Goal: Information Seeking & Learning: Learn about a topic

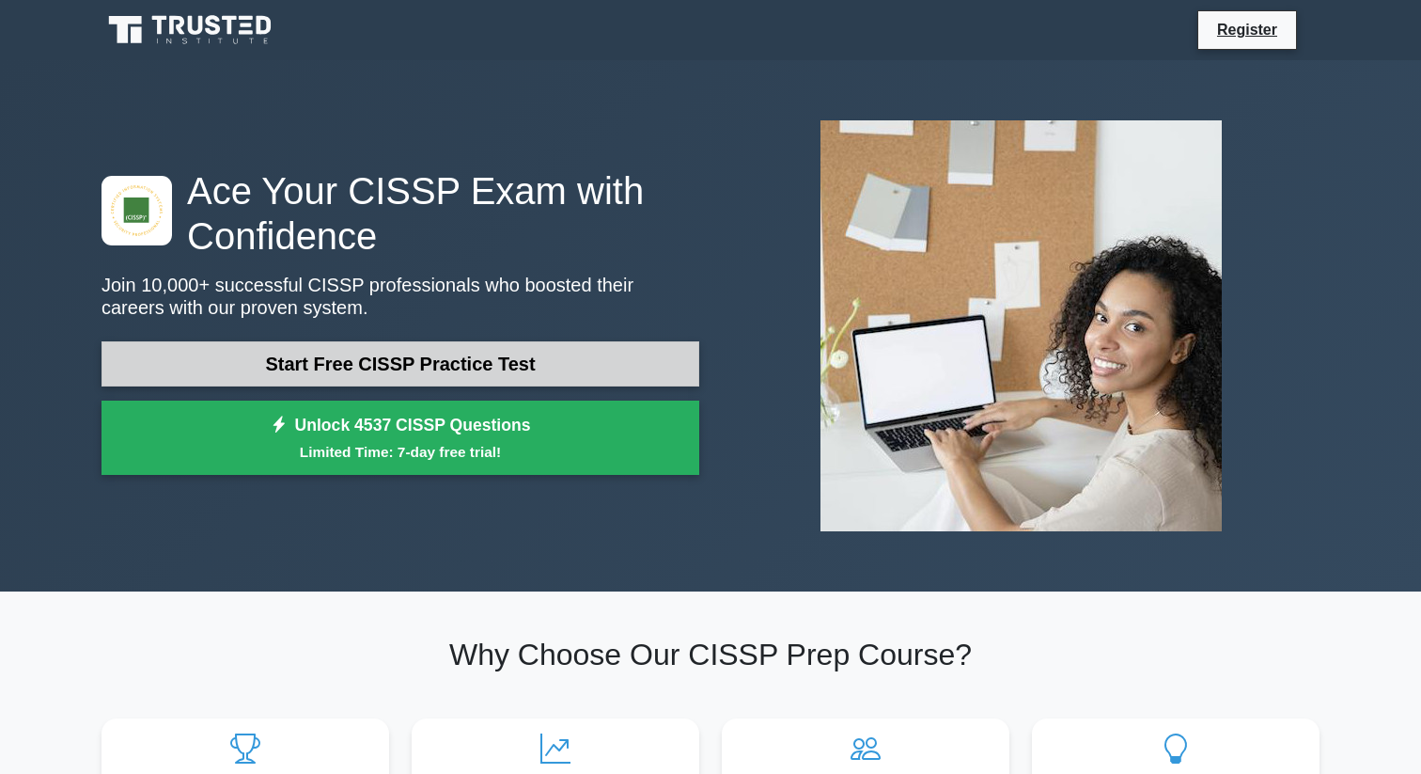
click at [623, 364] on link "Start Free CISSP Practice Test" at bounding box center [401, 363] width 598 height 45
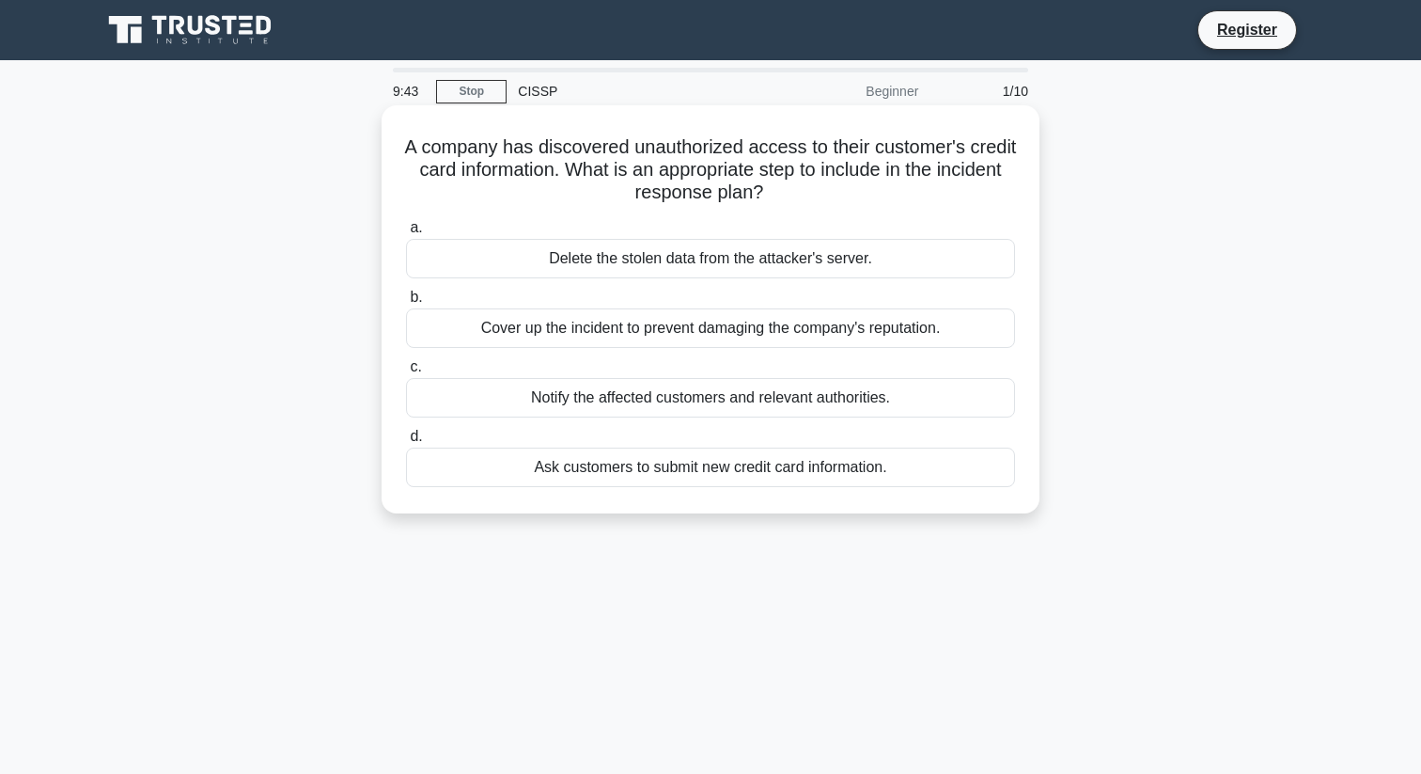
click at [630, 400] on div "Notify the affected customers and relevant authorities." at bounding box center [710, 397] width 609 height 39
click at [406, 373] on input "c. Notify the affected customers and relevant authorities." at bounding box center [406, 367] width 0 height 12
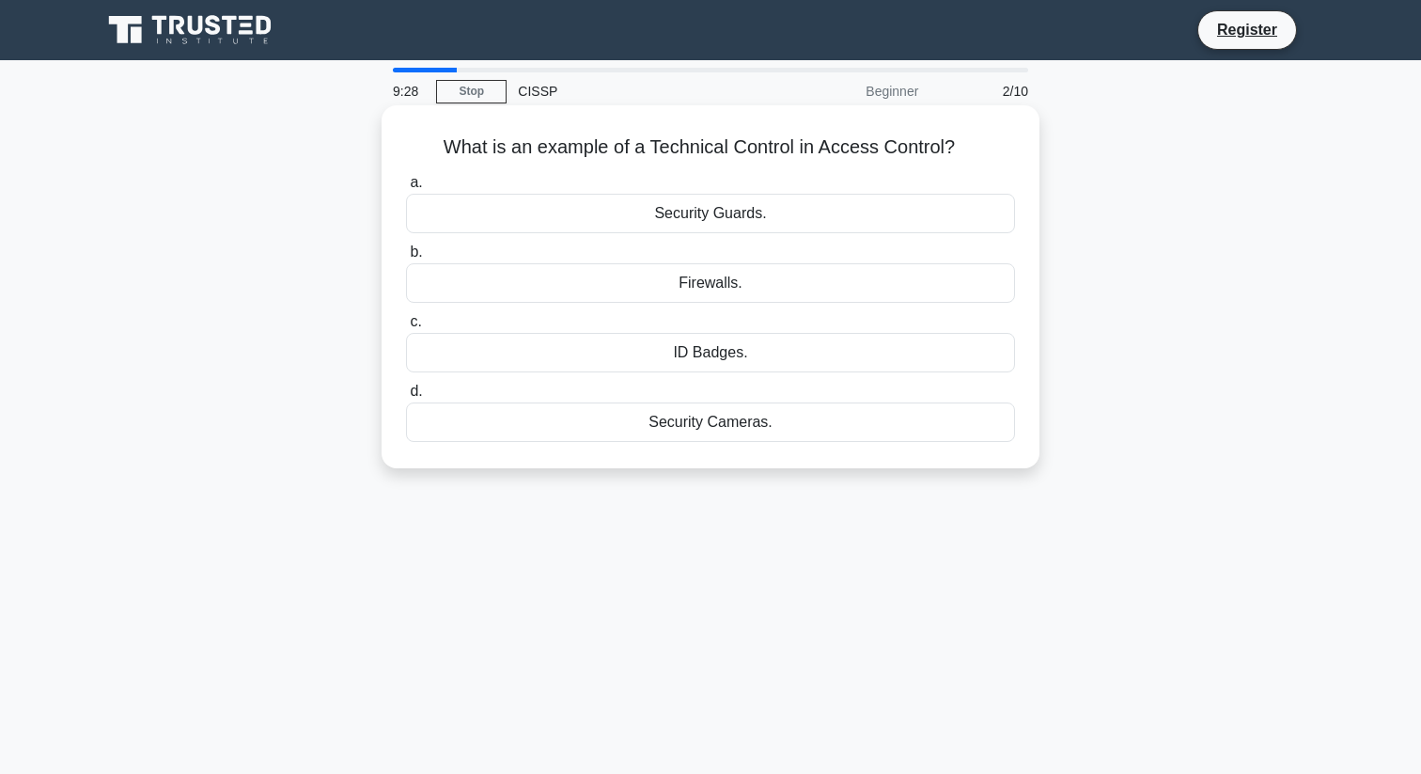
click at [922, 364] on div "ID Badges." at bounding box center [710, 352] width 609 height 39
click at [406, 328] on input "c. ID Badges." at bounding box center [406, 322] width 0 height 12
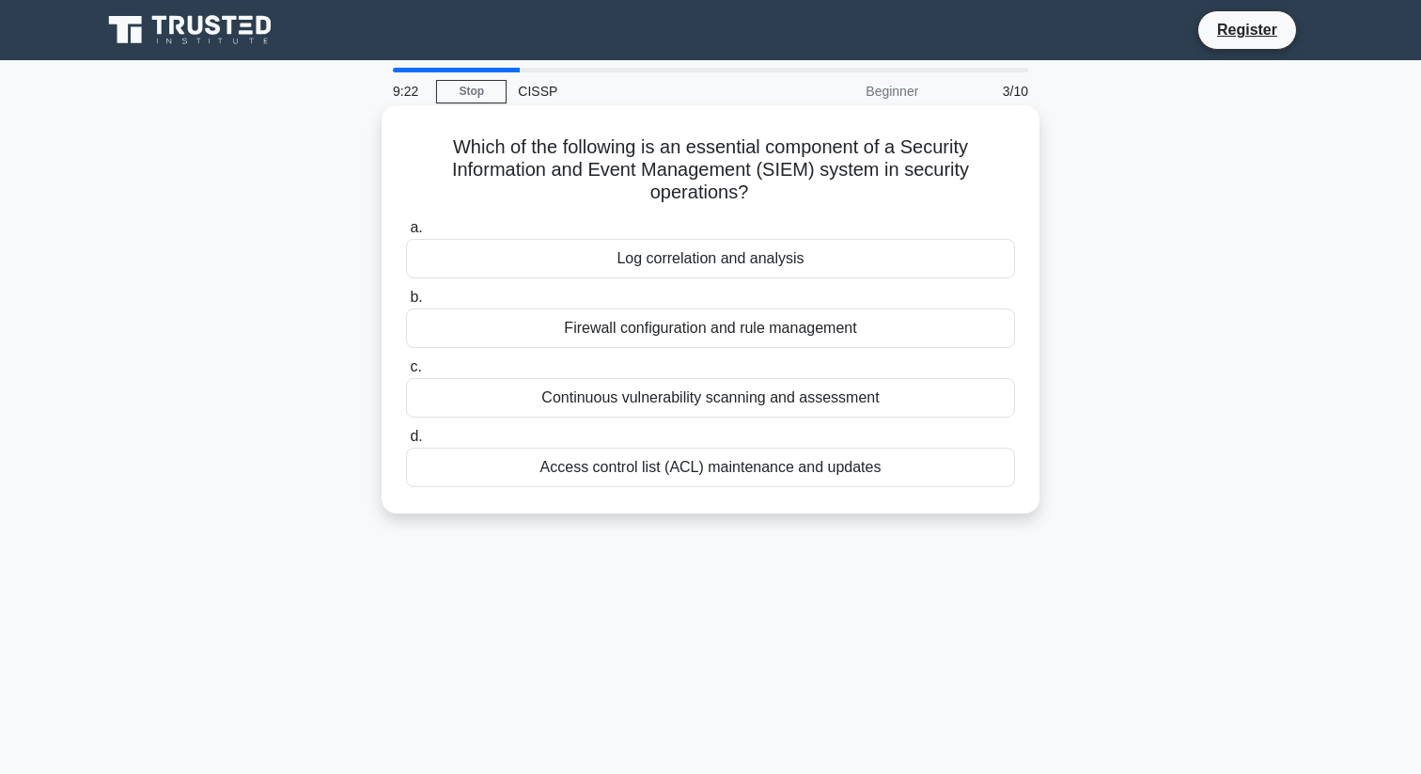
click at [908, 259] on div "Log correlation and analysis" at bounding box center [710, 258] width 609 height 39
click at [406, 234] on input "a. Log correlation and analysis" at bounding box center [406, 228] width 0 height 12
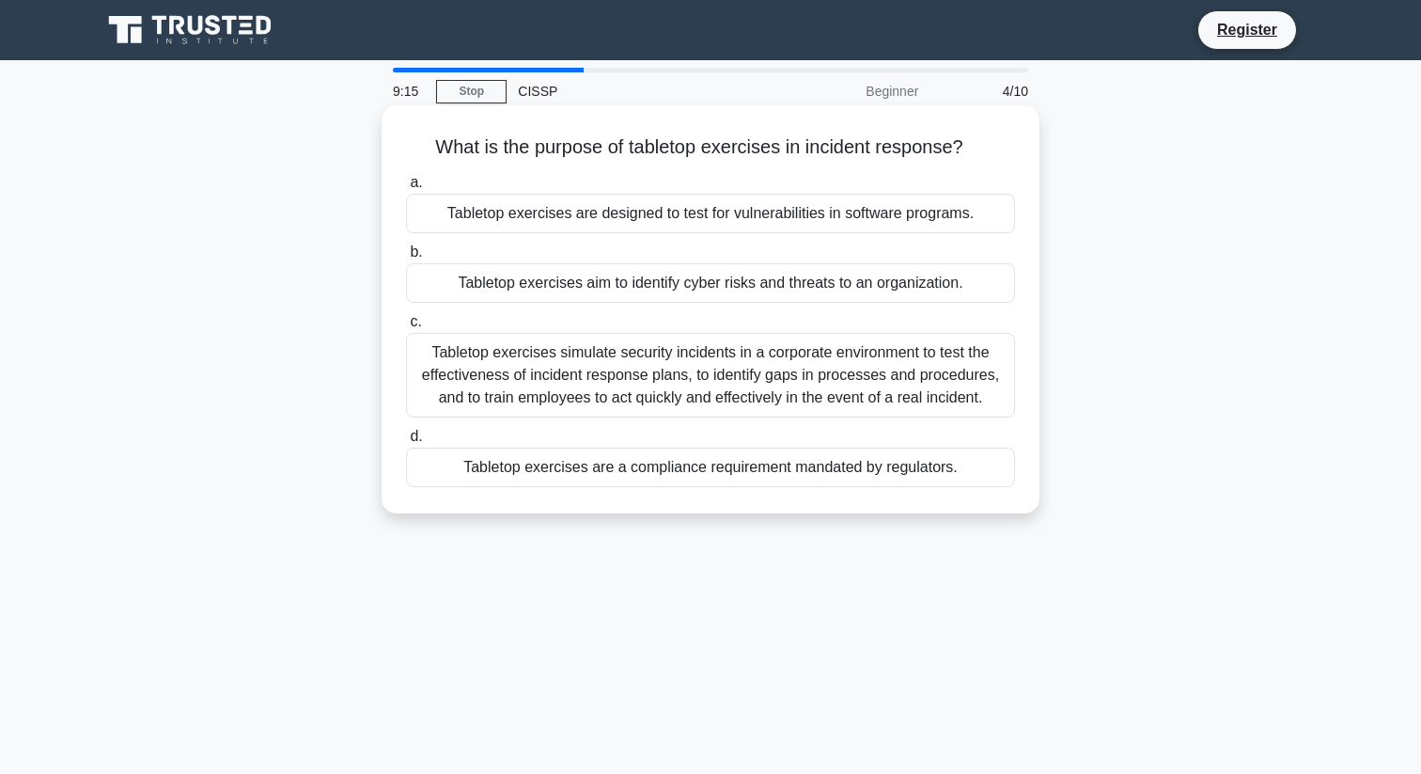
click at [857, 379] on div "Tabletop exercises simulate security incidents in a corporate environment to te…" at bounding box center [710, 375] width 609 height 85
click at [406, 328] on input "c. Tabletop exercises simulate security incidents in a corporate environment to…" at bounding box center [406, 322] width 0 height 12
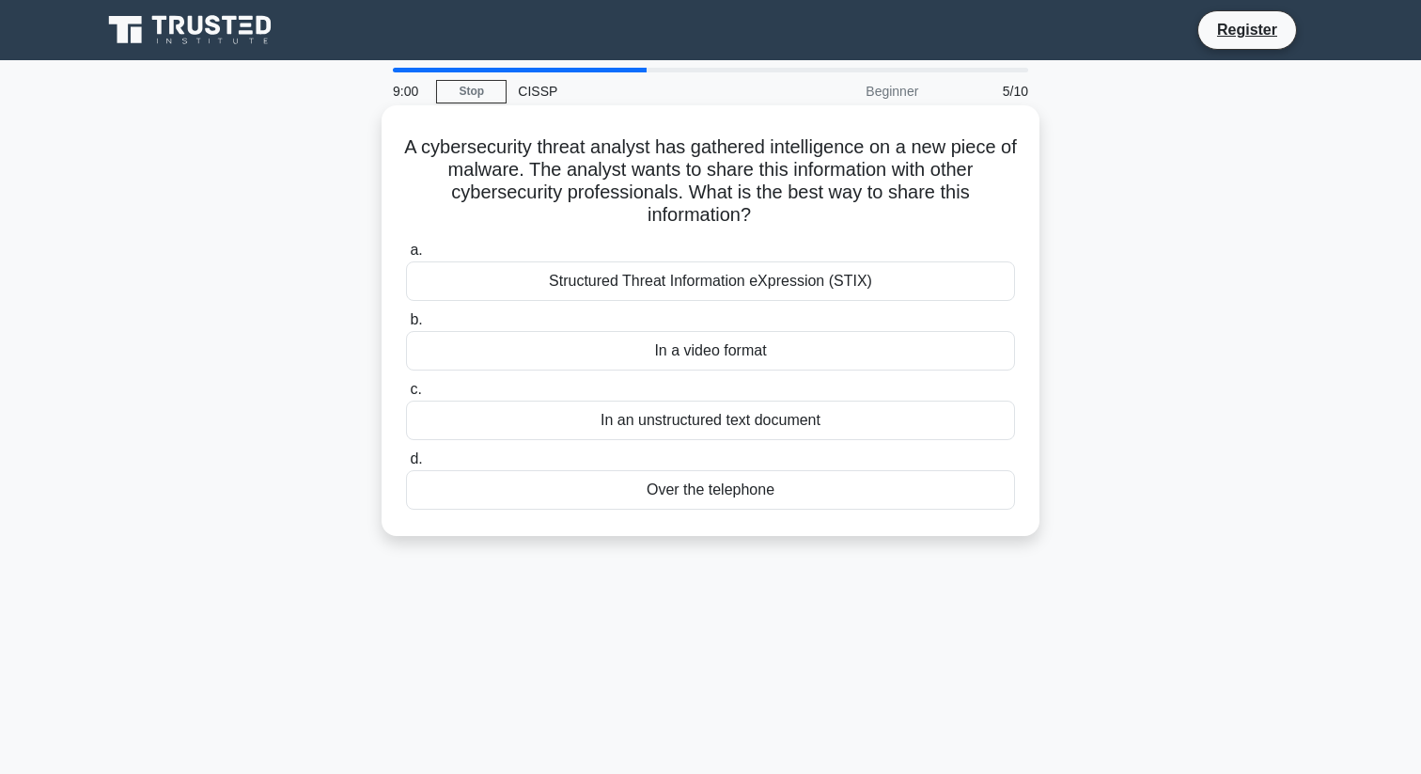
click at [793, 282] on div "Structured Threat Information eXpression (STIX)" at bounding box center [710, 280] width 609 height 39
click at [406, 257] on input "a. Structured Threat Information eXpression (STIX)" at bounding box center [406, 250] width 0 height 12
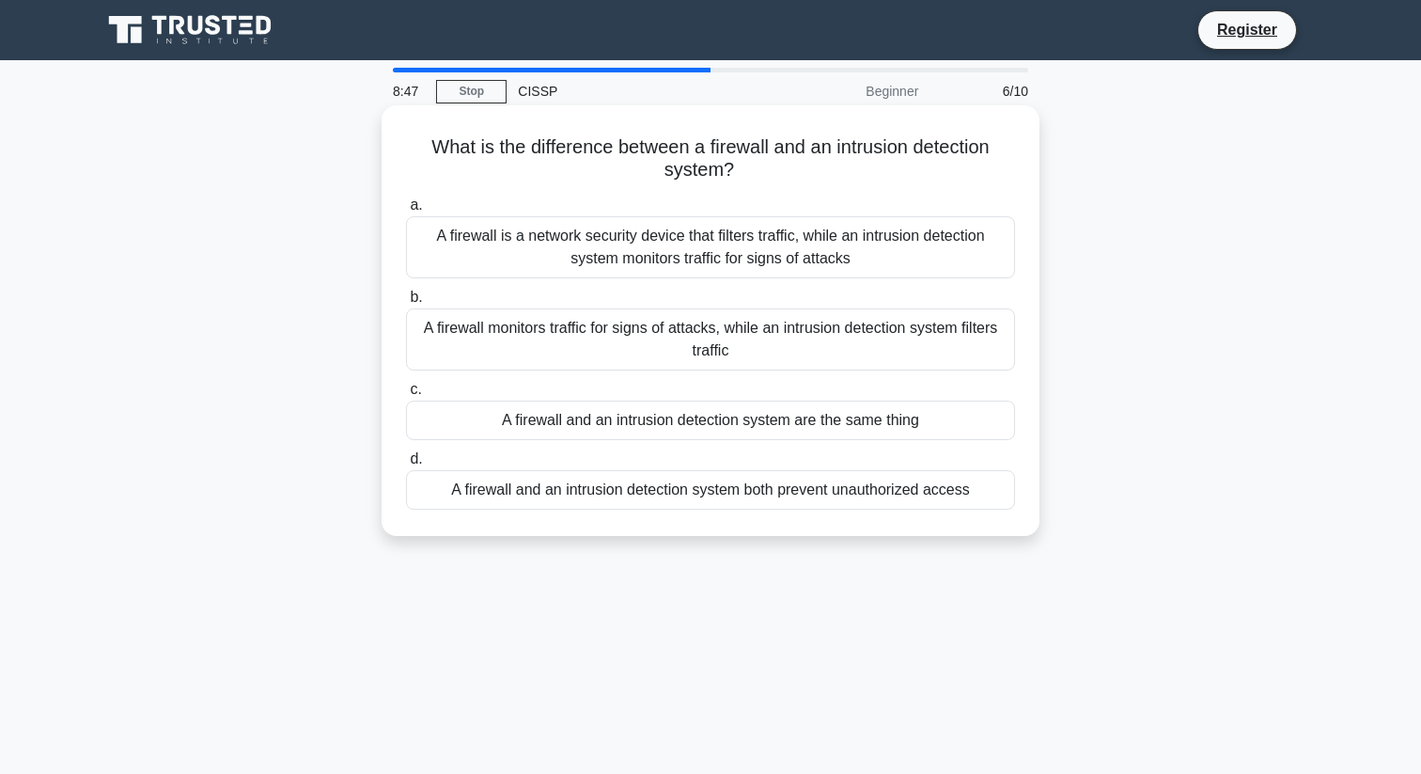
click at [803, 264] on div "A firewall is a network security device that filters traffic, while an intrusio…" at bounding box center [710, 247] width 609 height 62
click at [406, 211] on input "a. A firewall is a network security device that filters traffic, while an intru…" at bounding box center [406, 205] width 0 height 12
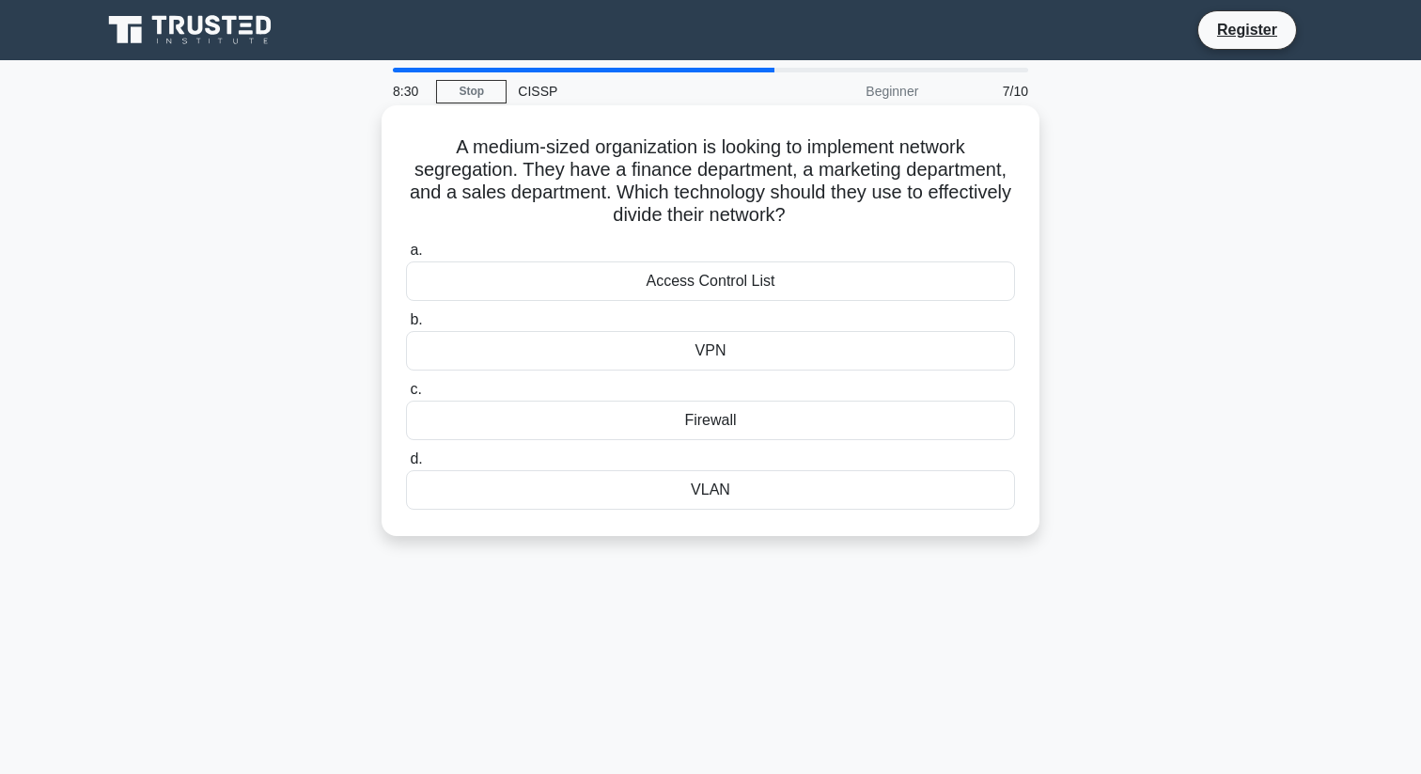
click at [751, 493] on div "VLAN" at bounding box center [710, 489] width 609 height 39
click at [406, 465] on input "d. VLAN" at bounding box center [406, 459] width 0 height 12
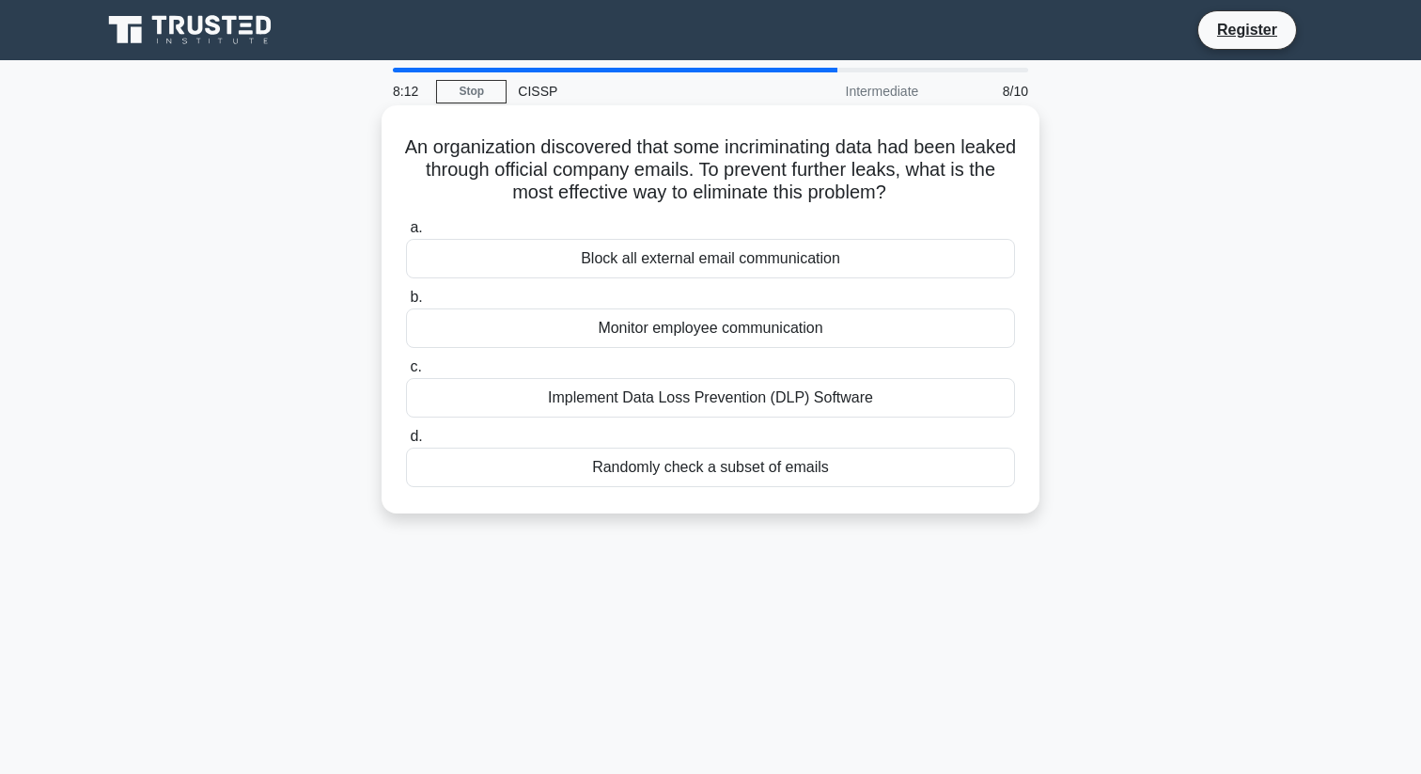
click at [771, 394] on div "Implement Data Loss Prevention (DLP) Software" at bounding box center [710, 397] width 609 height 39
click at [406, 373] on input "c. Implement Data Loss Prevention (DLP) Software" at bounding box center [406, 367] width 0 height 12
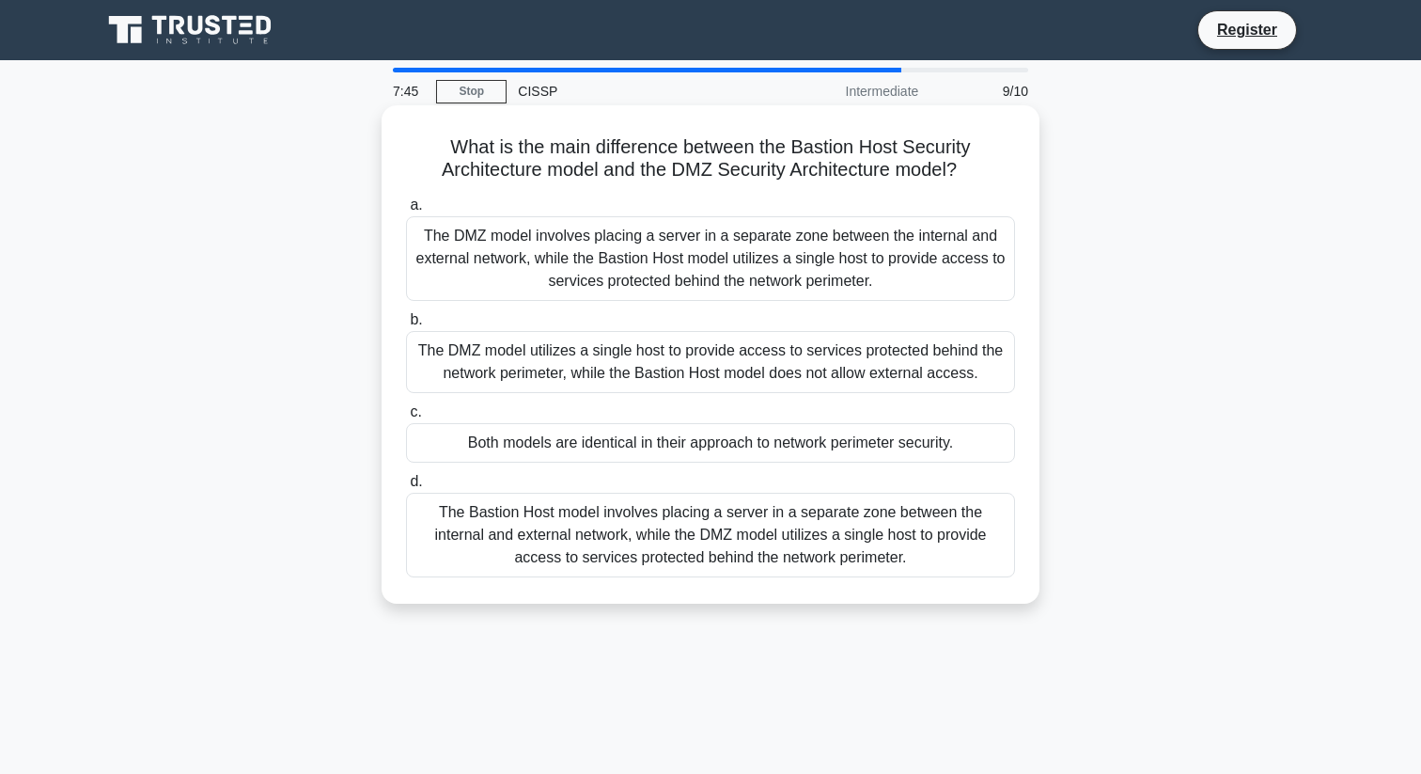
click at [803, 262] on div "The DMZ model involves placing a server in a separate zone between the internal…" at bounding box center [710, 258] width 609 height 85
click at [406, 211] on input "a. The DMZ model involves placing a server in a separate zone between the inter…" at bounding box center [406, 205] width 0 height 12
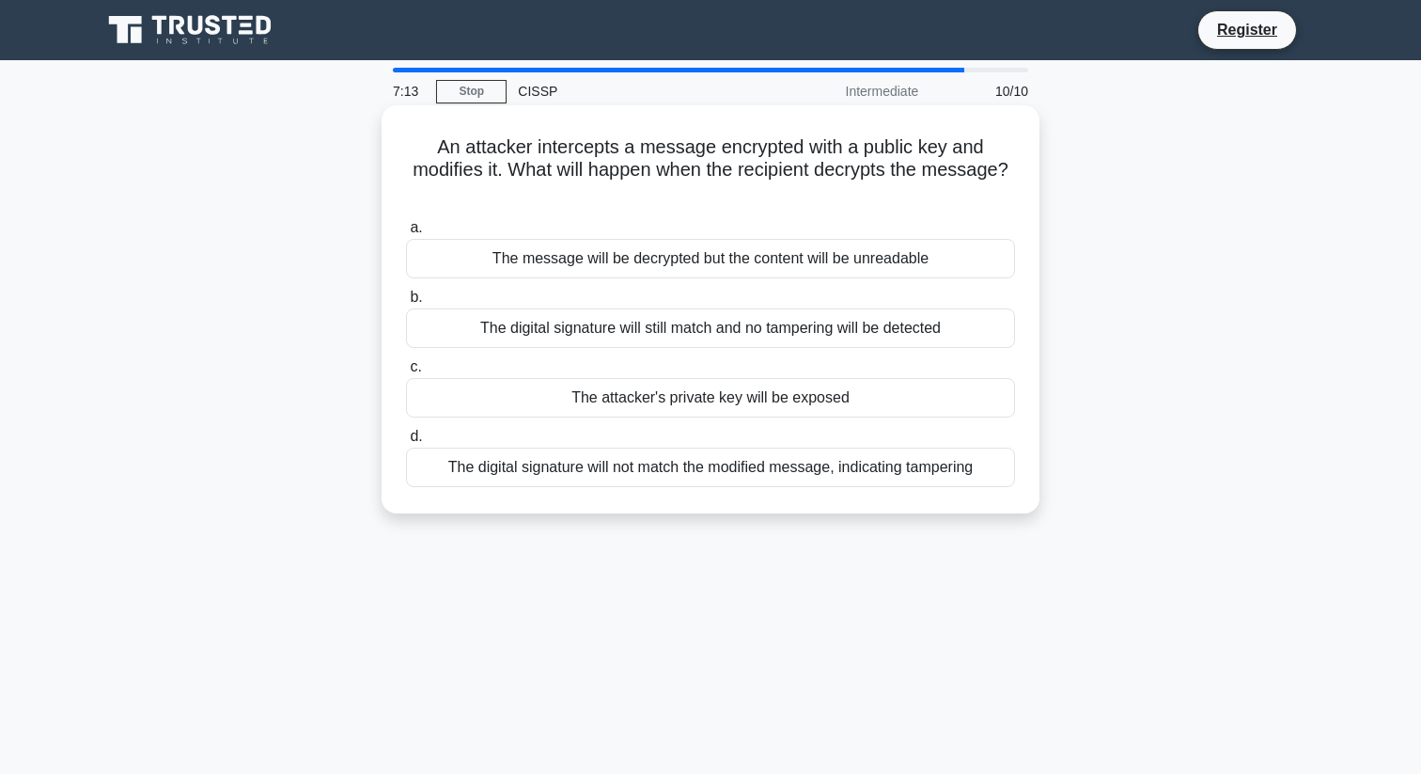
click at [460, 468] on div "The digital signature will not match the modified message, indicating tampering" at bounding box center [710, 466] width 609 height 39
click at [406, 443] on input "d. The digital signature will not match the modified message, indicating tamper…" at bounding box center [406, 436] width 0 height 12
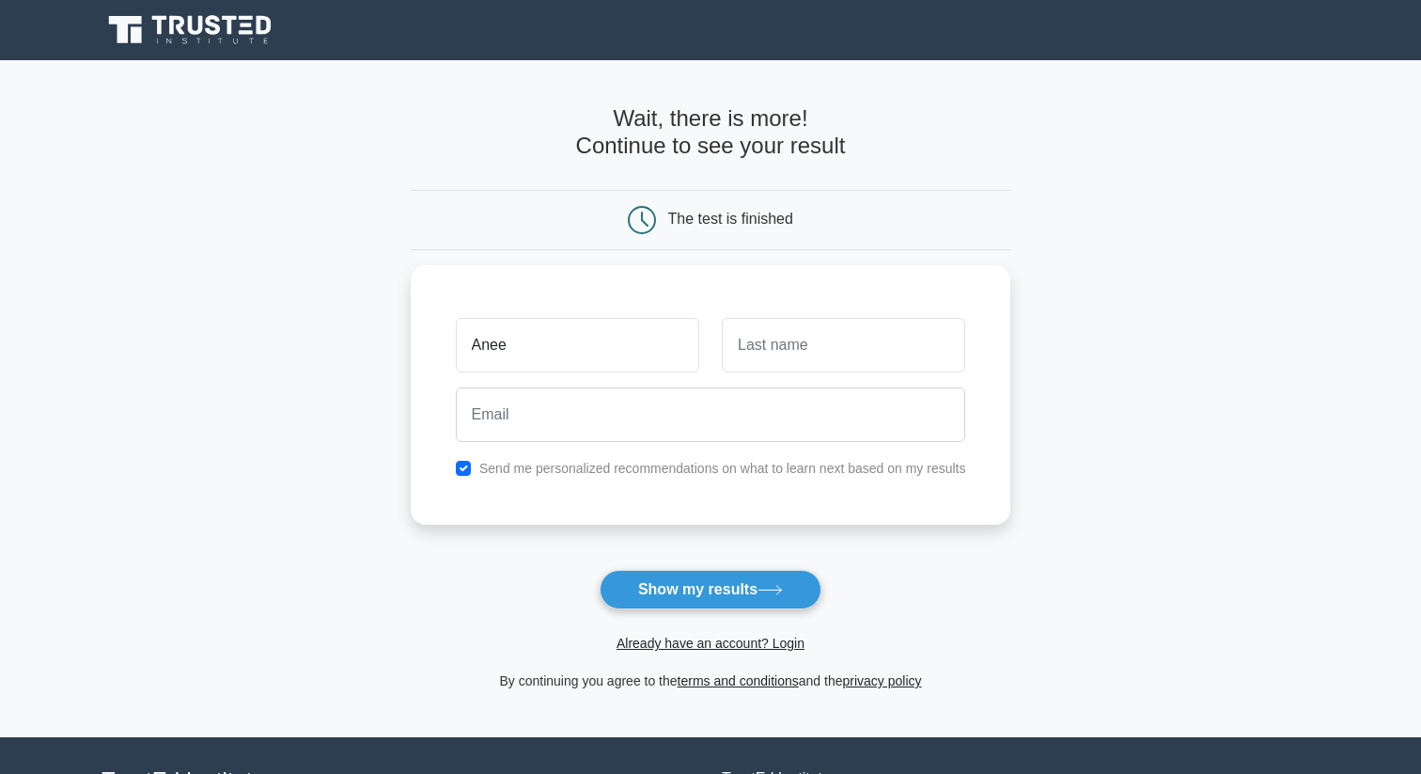
type input "Anee"
type input "sharma"
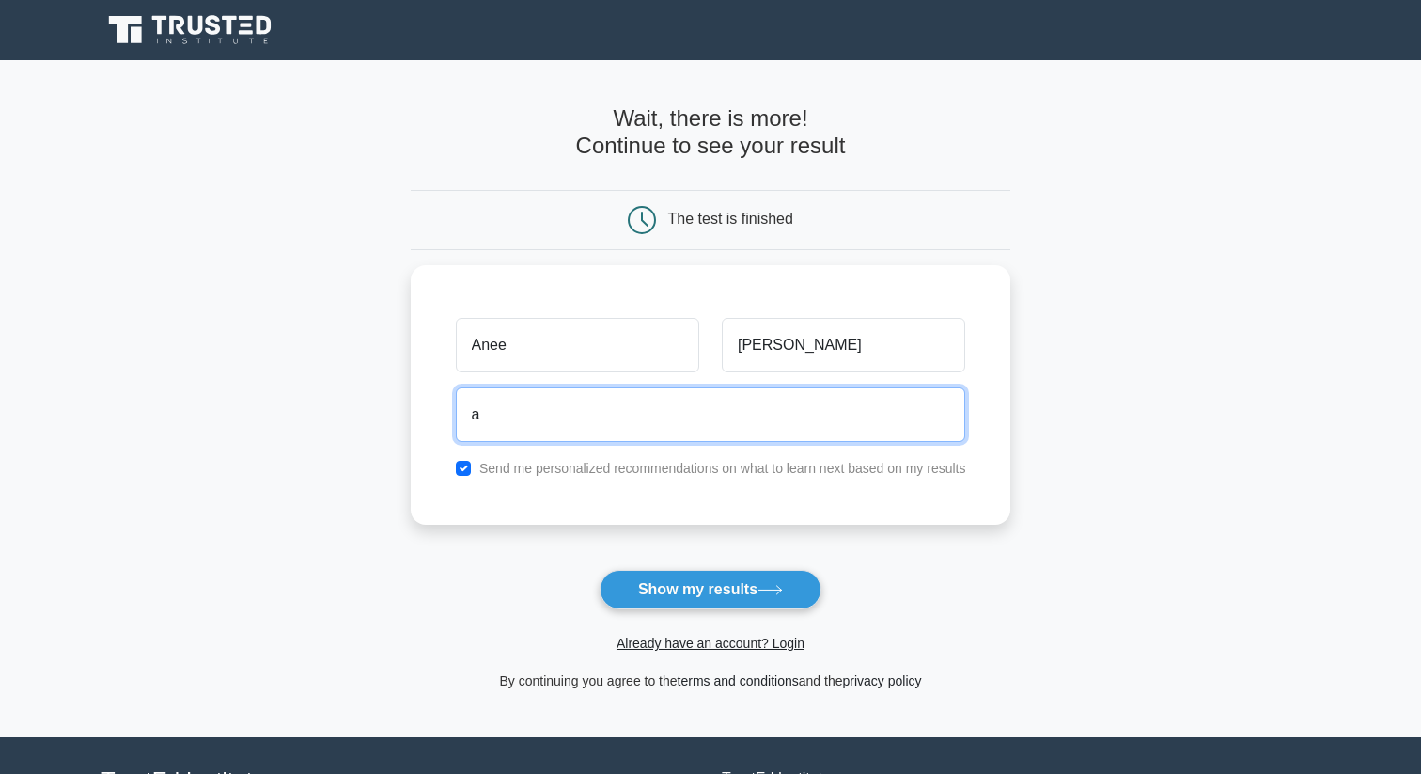
type input "aneeshsharma2315@gmail.com"
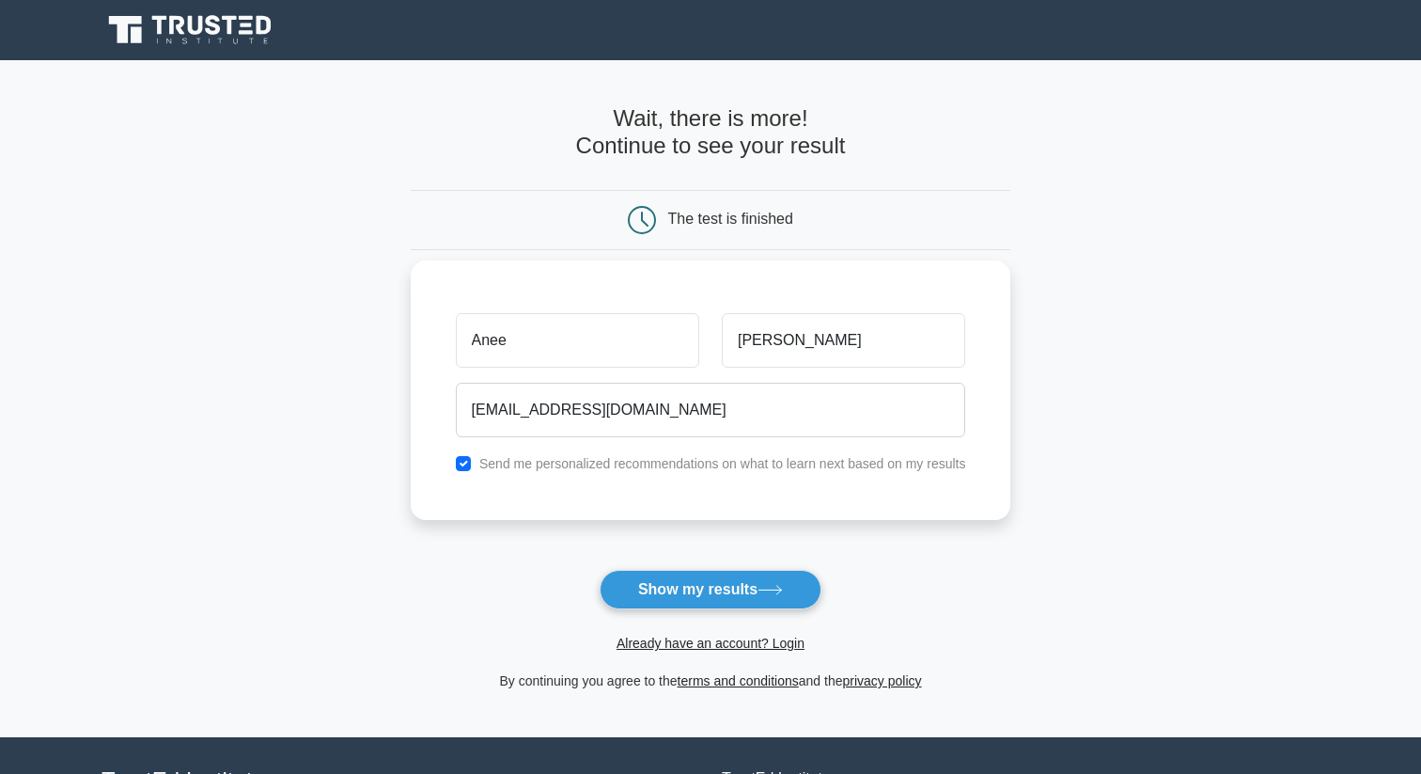
click at [683, 467] on label "Send me personalized recommendations on what to learn next based on my results" at bounding box center [722, 463] width 487 height 15
click at [466, 476] on div "Anee sharma aneeshsharma2315@gmail.com Send me personalized recommendations on …" at bounding box center [711, 389] width 601 height 259
click at [465, 463] on input "checkbox" at bounding box center [463, 463] width 15 height 15
checkbox input "false"
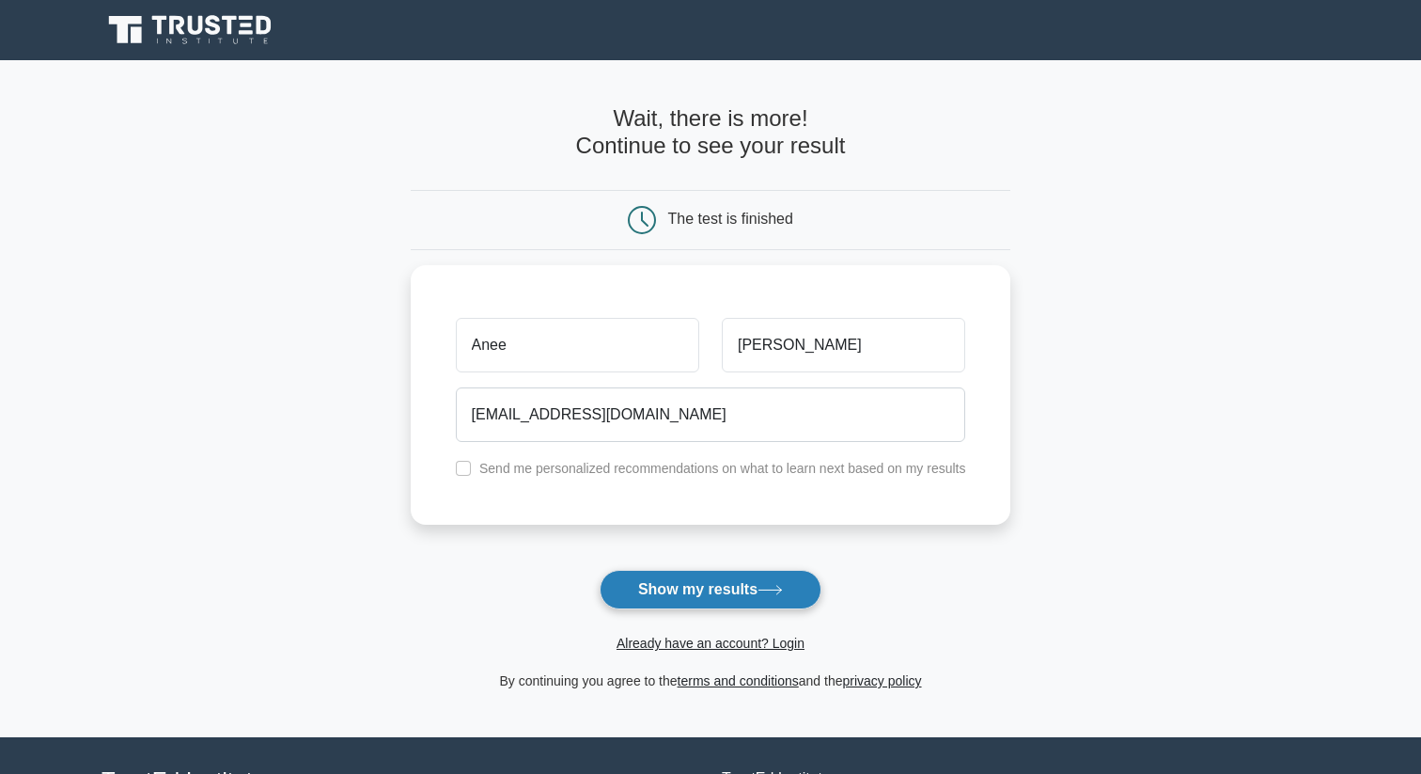
click at [654, 582] on button "Show my results" at bounding box center [711, 589] width 222 height 39
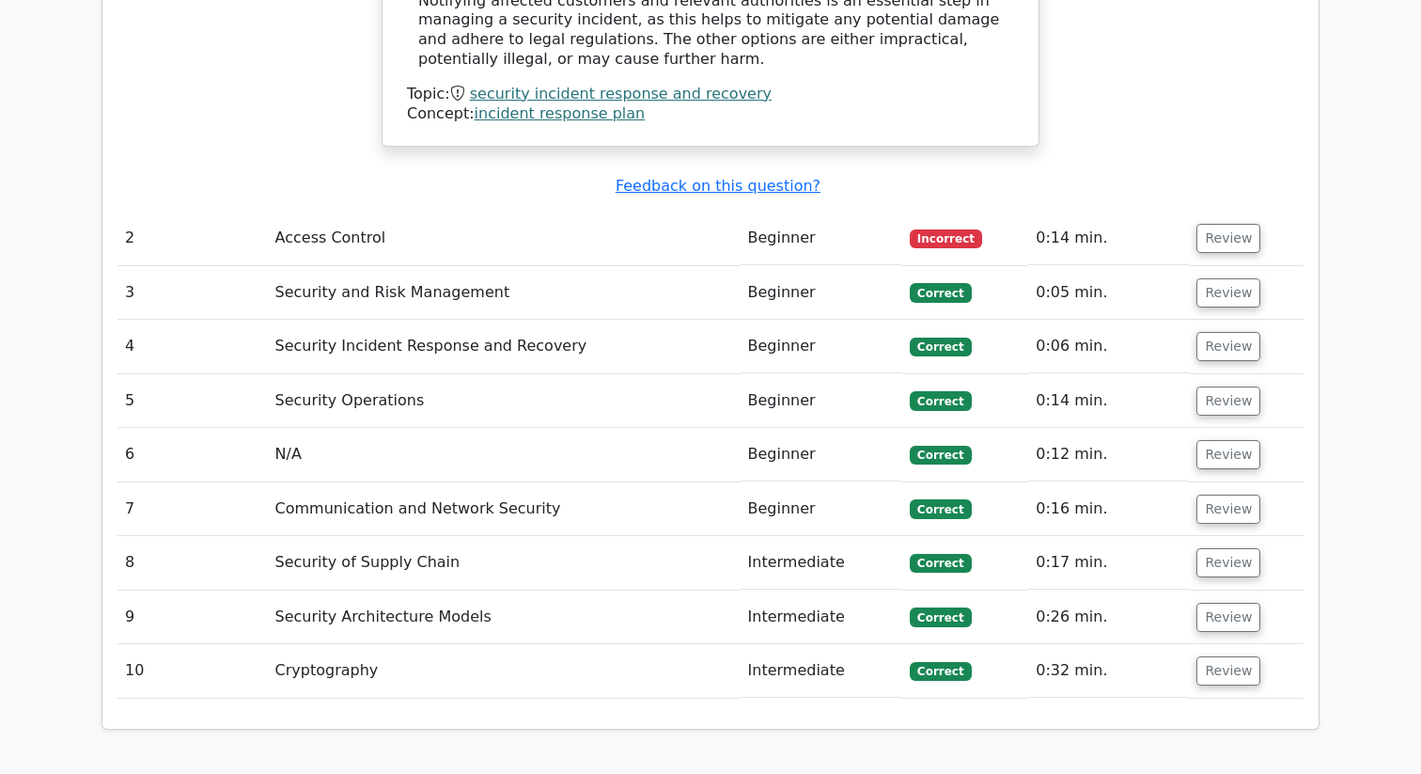
scroll to position [2078, 0]
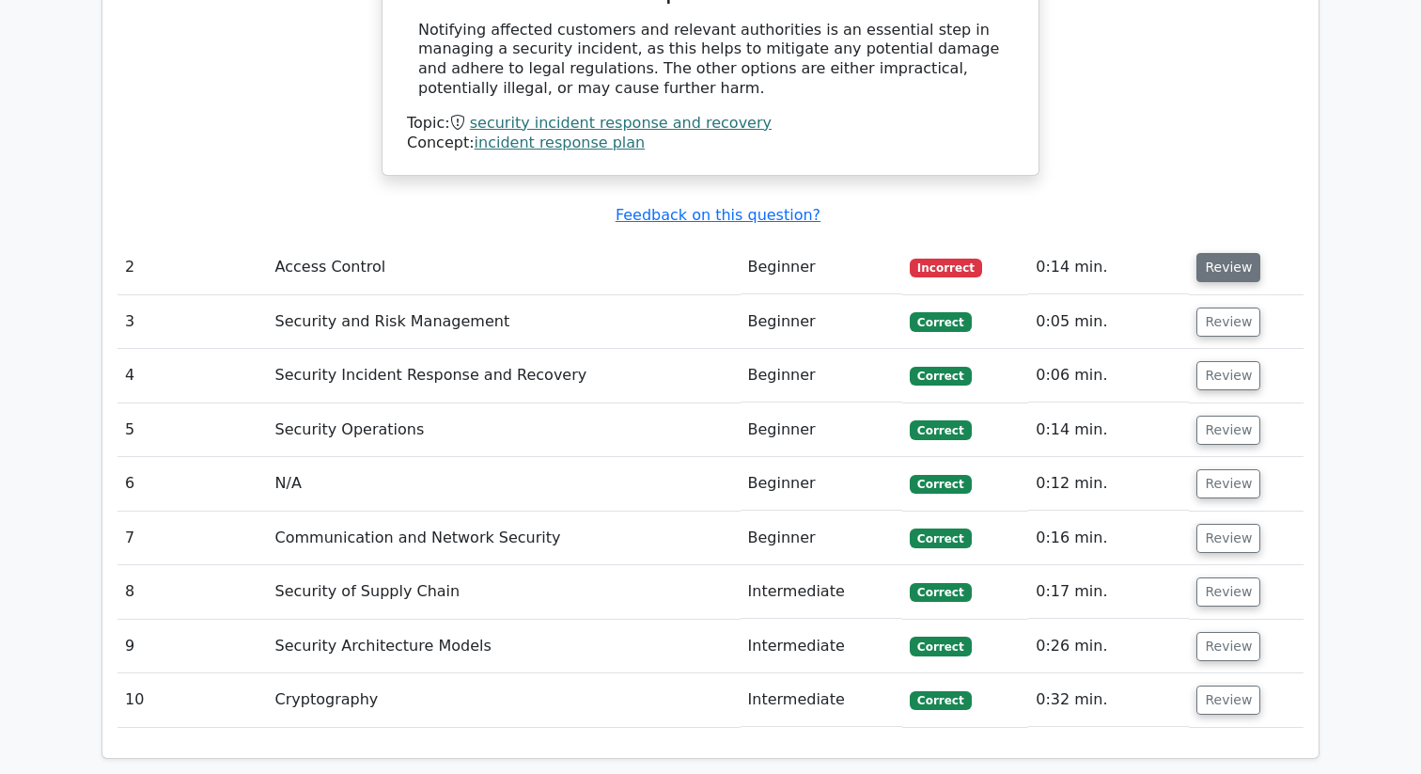
click at [1215, 253] on button "Review" at bounding box center [1228, 267] width 64 height 29
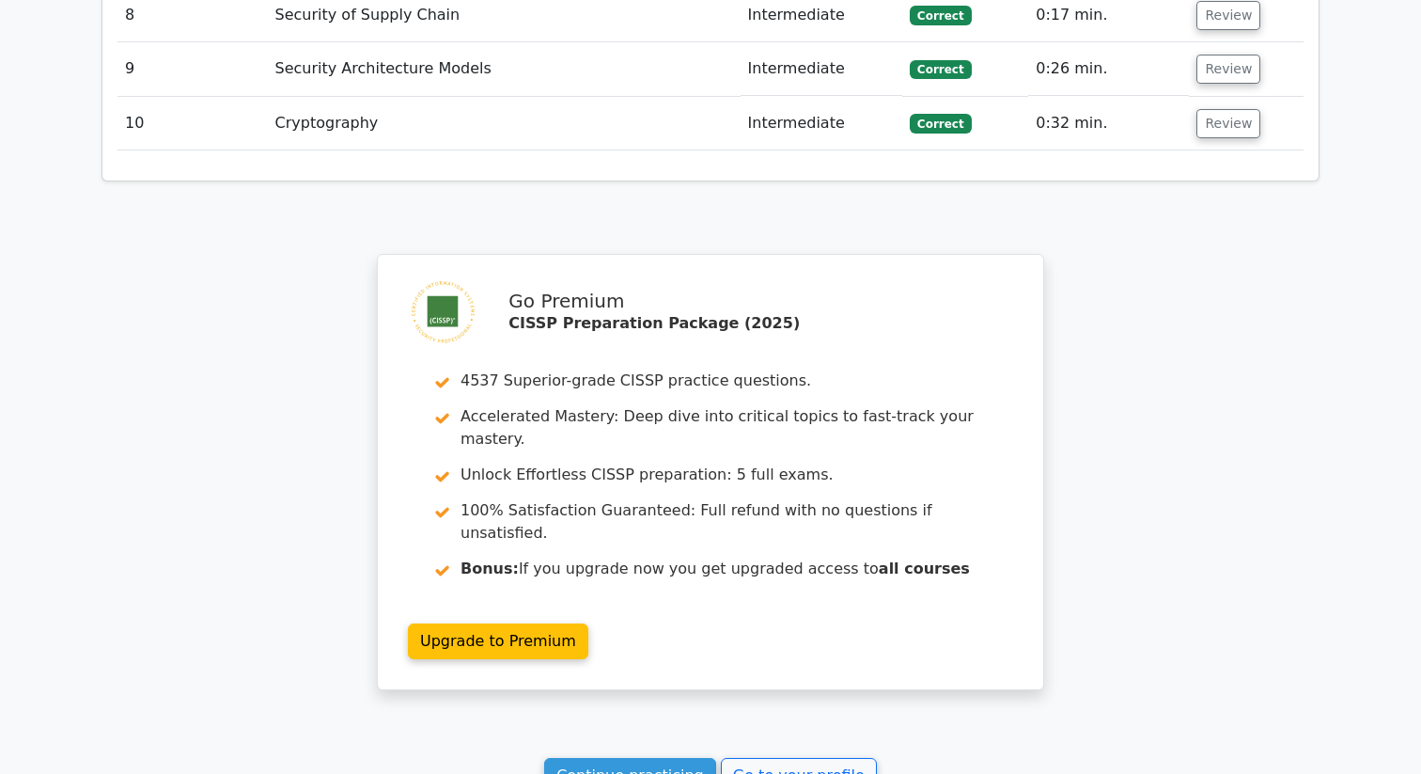
scroll to position [3535, 0]
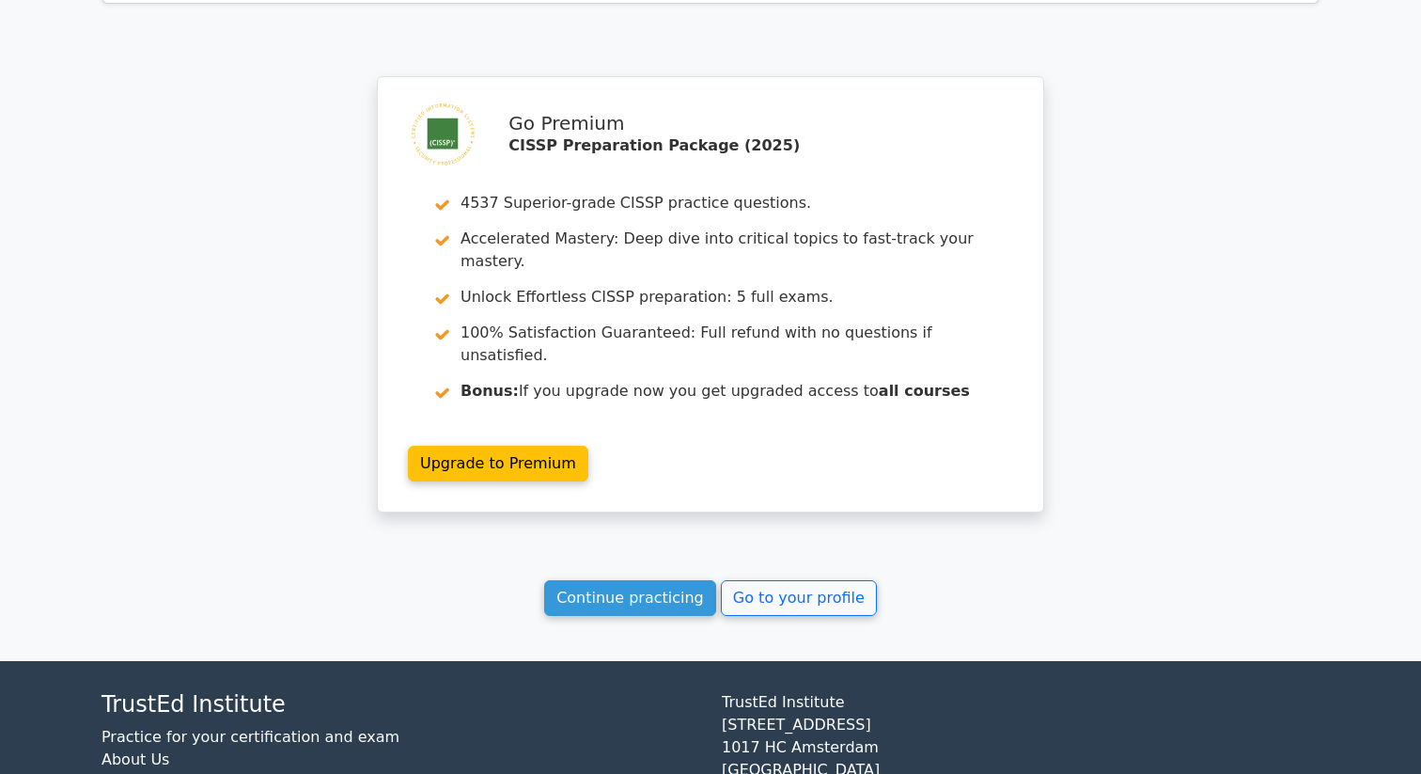
click at [855, 424] on div "Go Premium CISSP Preparation Package (2025) 4537 Superior-grade CISSP practice …" at bounding box center [710, 305] width 682 height 459
click at [676, 580] on link "Continue practicing" at bounding box center [630, 598] width 172 height 36
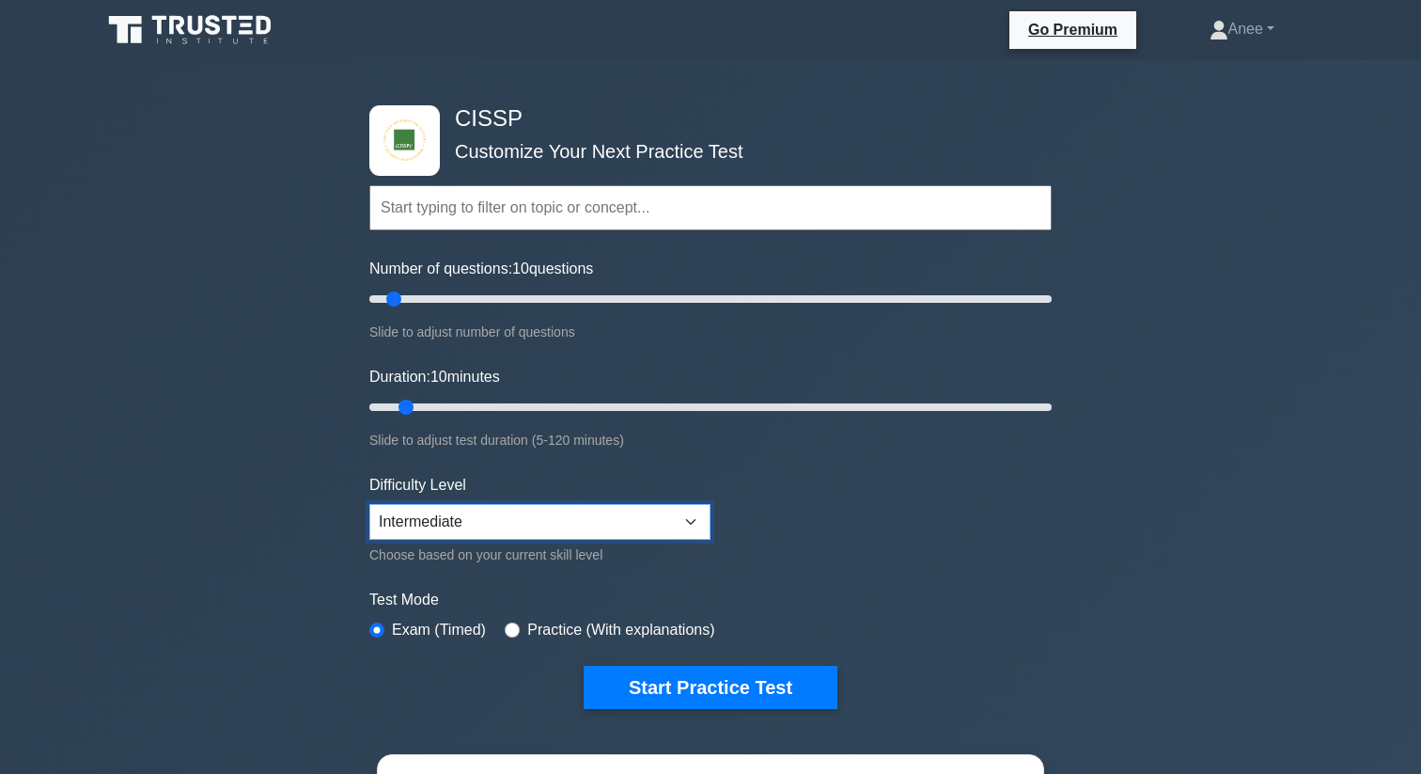
click at [652, 519] on select "Beginner Intermediate Expert" at bounding box center [539, 522] width 341 height 36
select select "expert"
click at [369, 504] on select "Beginner Intermediate Expert" at bounding box center [539, 522] width 341 height 36
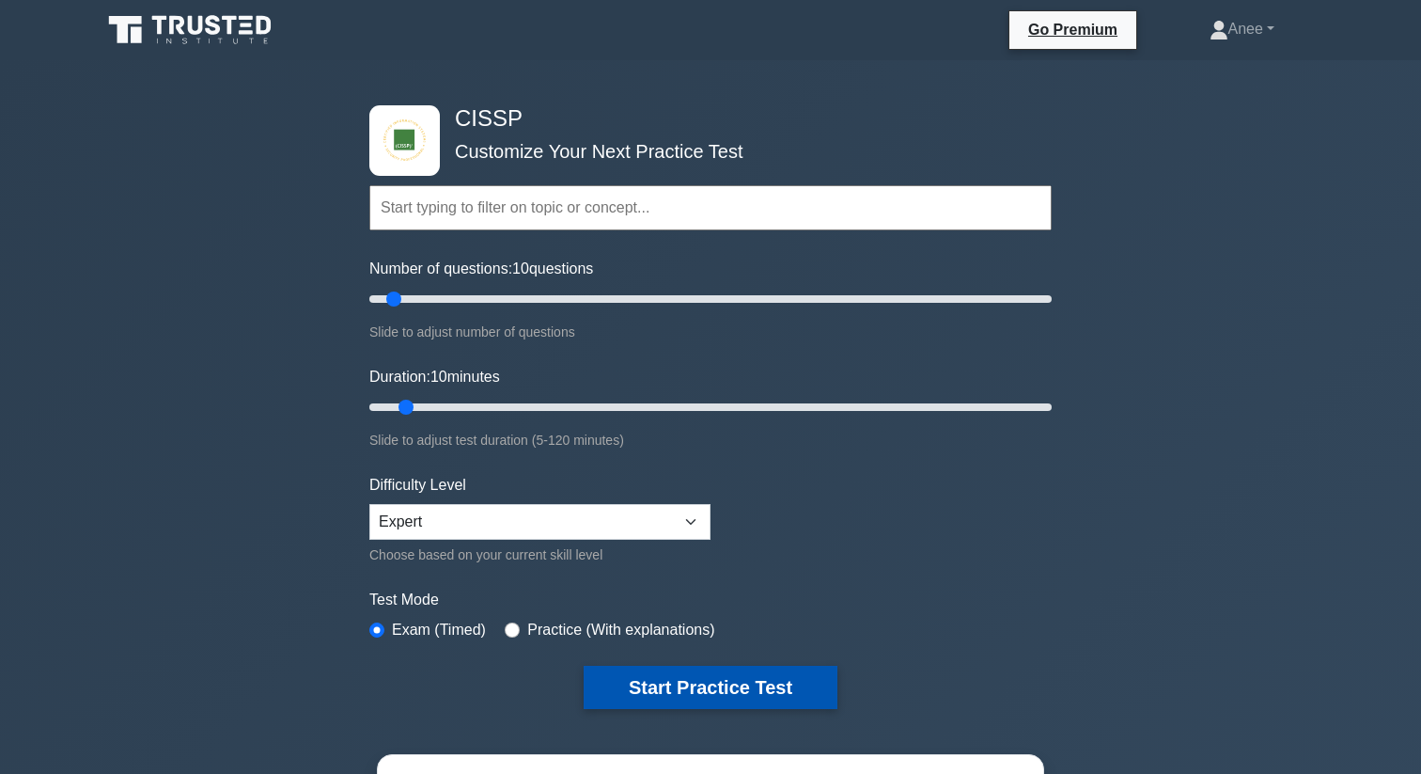
click at [685, 690] on button "Start Practice Test" at bounding box center [711, 686] width 254 height 43
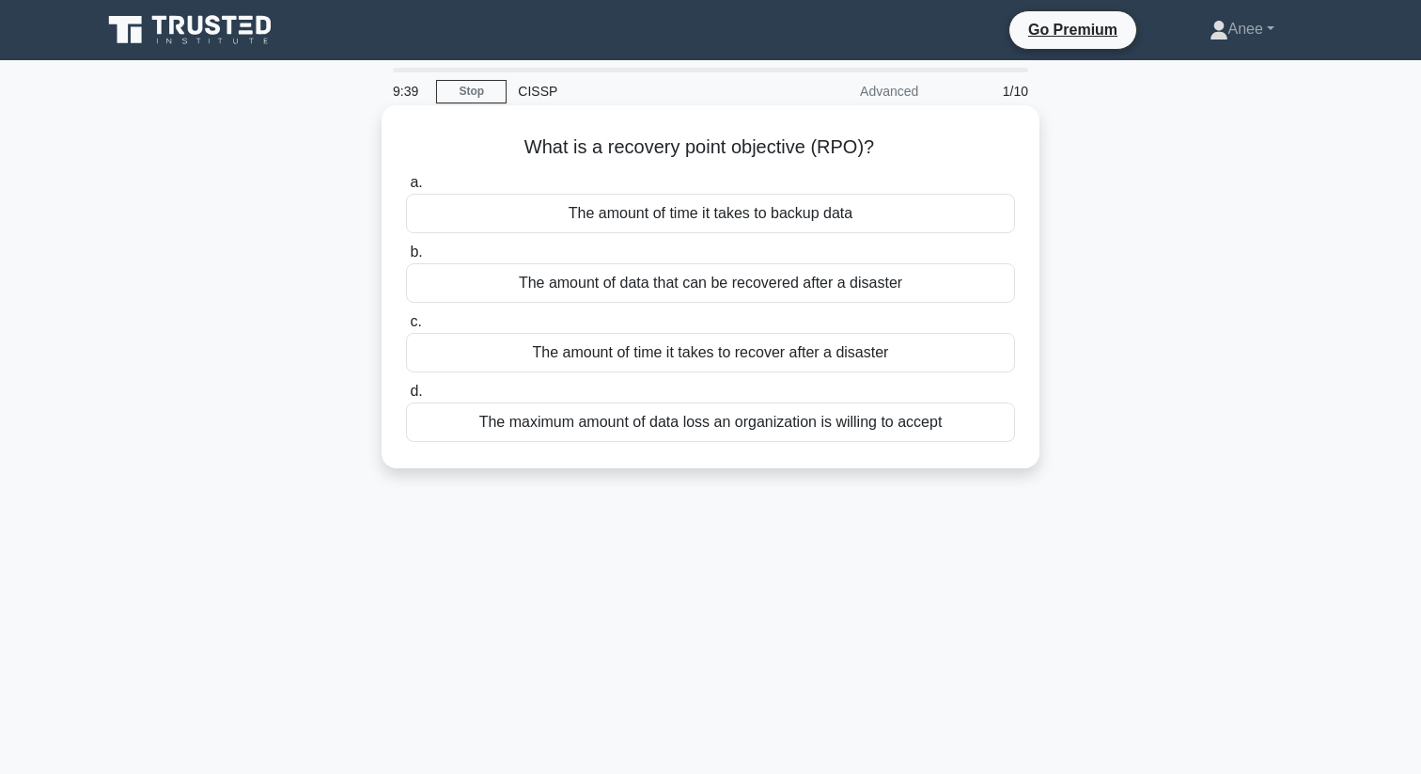
click at [804, 289] on div "The amount of data that can be recovered after a disaster" at bounding box center [710, 282] width 609 height 39
click at [406, 258] on input "b. The amount of data that can be recovered after a disaster" at bounding box center [406, 252] width 0 height 12
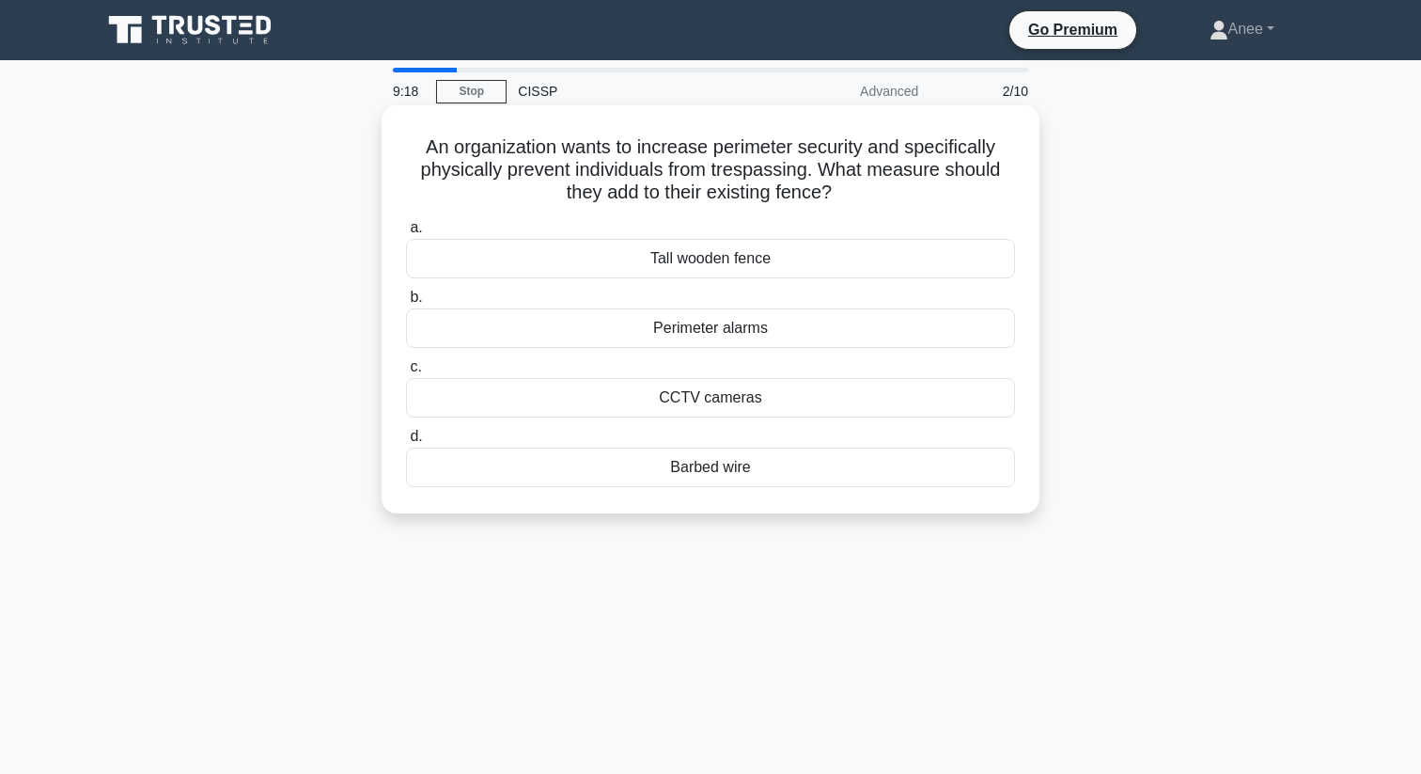
click at [744, 481] on div "Barbed wire" at bounding box center [710, 466] width 609 height 39
click at [406, 443] on input "d. Barbed wire" at bounding box center [406, 436] width 0 height 12
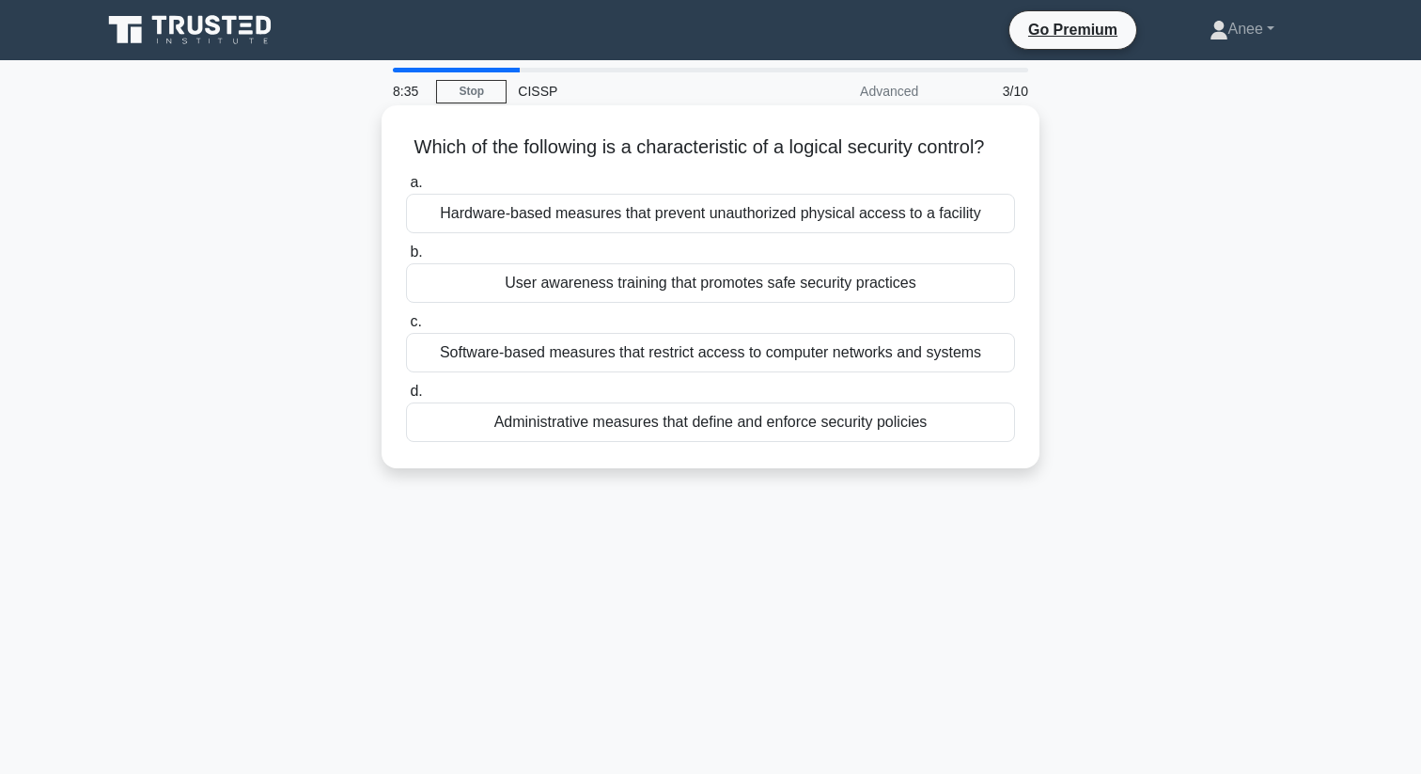
click at [625, 420] on div "Administrative measures that define and enforce security policies" at bounding box center [710, 421] width 609 height 39
click at [406, 398] on input "d. Administrative measures that define and enforce security policies" at bounding box center [406, 391] width 0 height 12
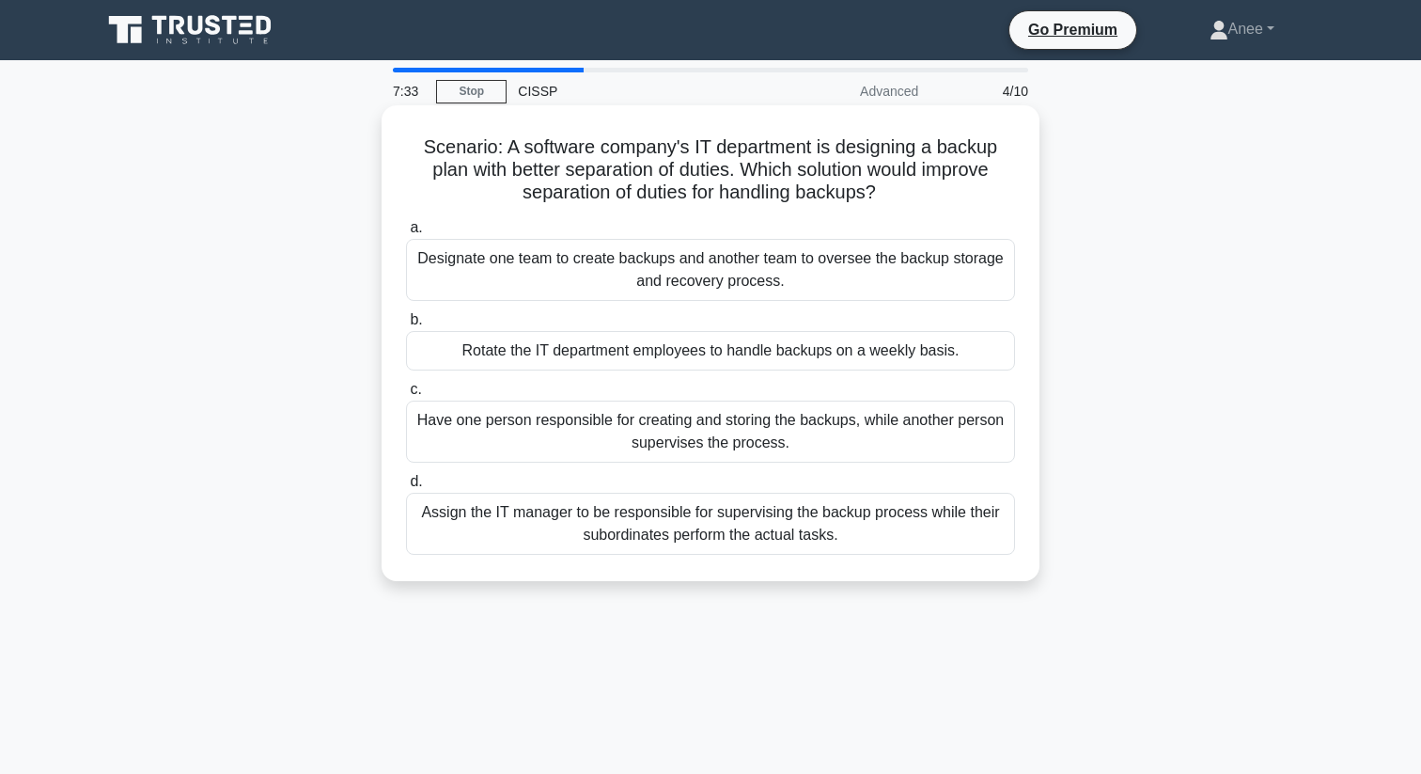
click at [556, 287] on div "Designate one team to create backups and another team to oversee the backup sto…" at bounding box center [710, 270] width 609 height 62
click at [406, 234] on input "a. Designate one team to create backups and another team to oversee the backup …" at bounding box center [406, 228] width 0 height 12
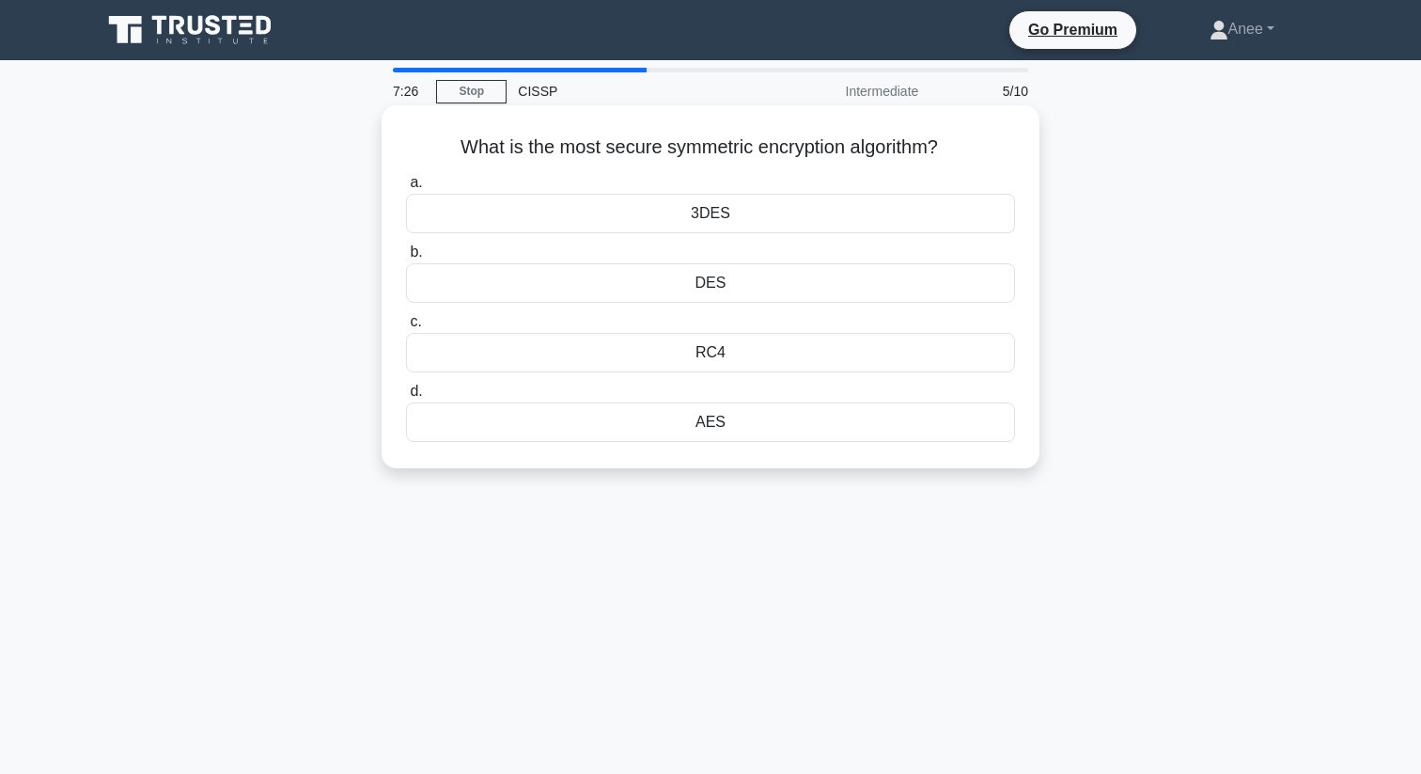
click at [557, 432] on div "AES" at bounding box center [710, 421] width 609 height 39
click at [406, 398] on input "d. AES" at bounding box center [406, 391] width 0 height 12
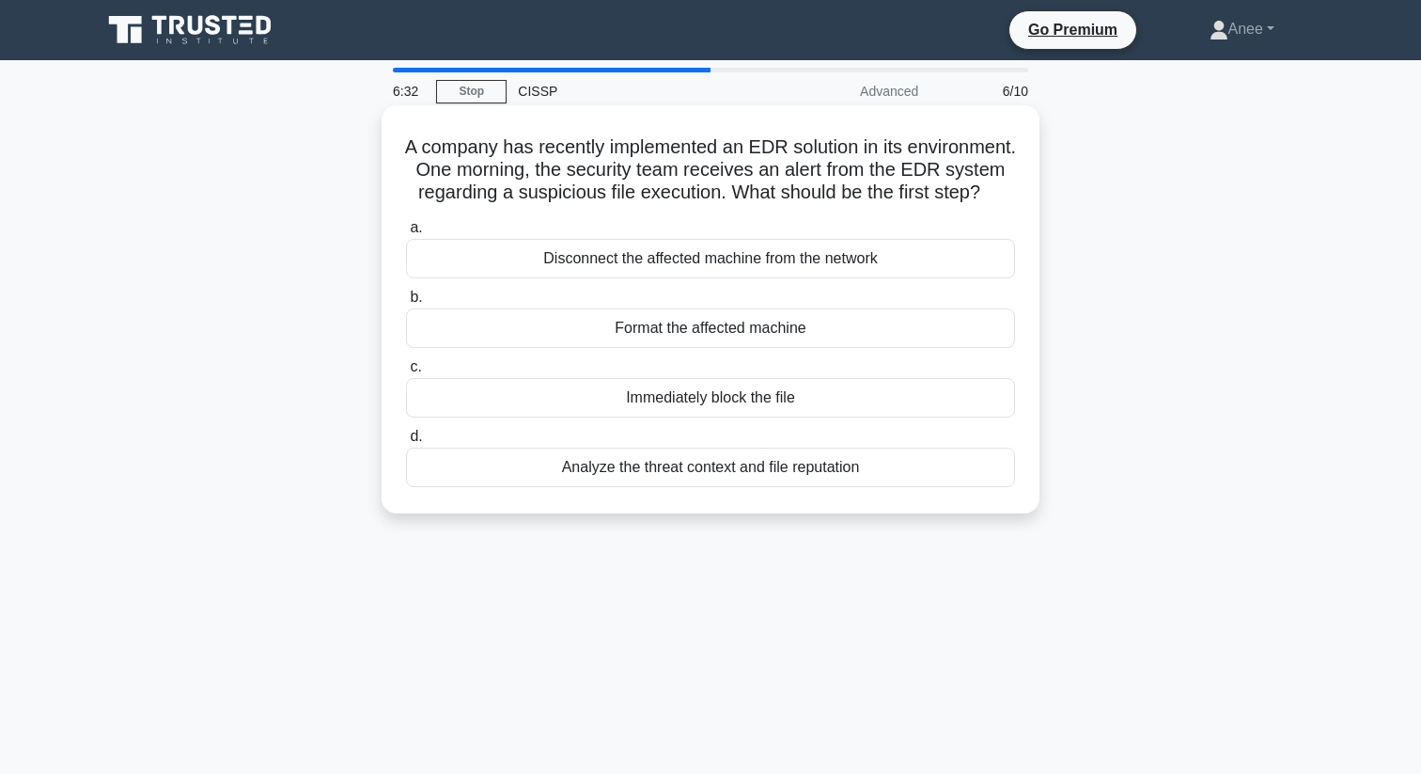
click at [662, 403] on div "Immediately block the file" at bounding box center [710, 397] width 609 height 39
click at [406, 373] on input "c. Immediately block the file" at bounding box center [406, 367] width 0 height 12
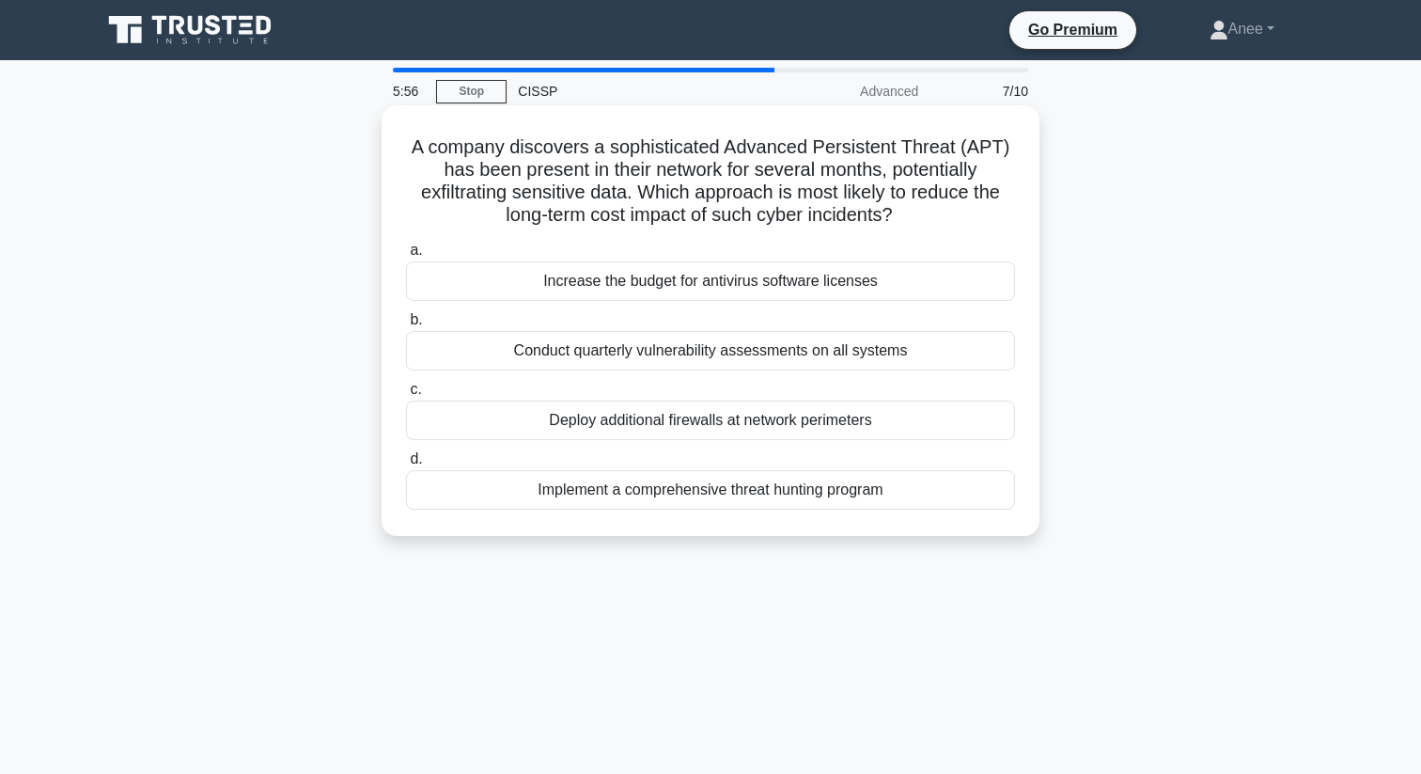
click at [709, 492] on div "Implement a comprehensive threat hunting program" at bounding box center [710, 489] width 609 height 39
click at [406, 465] on input "d. Implement a comprehensive threat hunting program" at bounding box center [406, 459] width 0 height 12
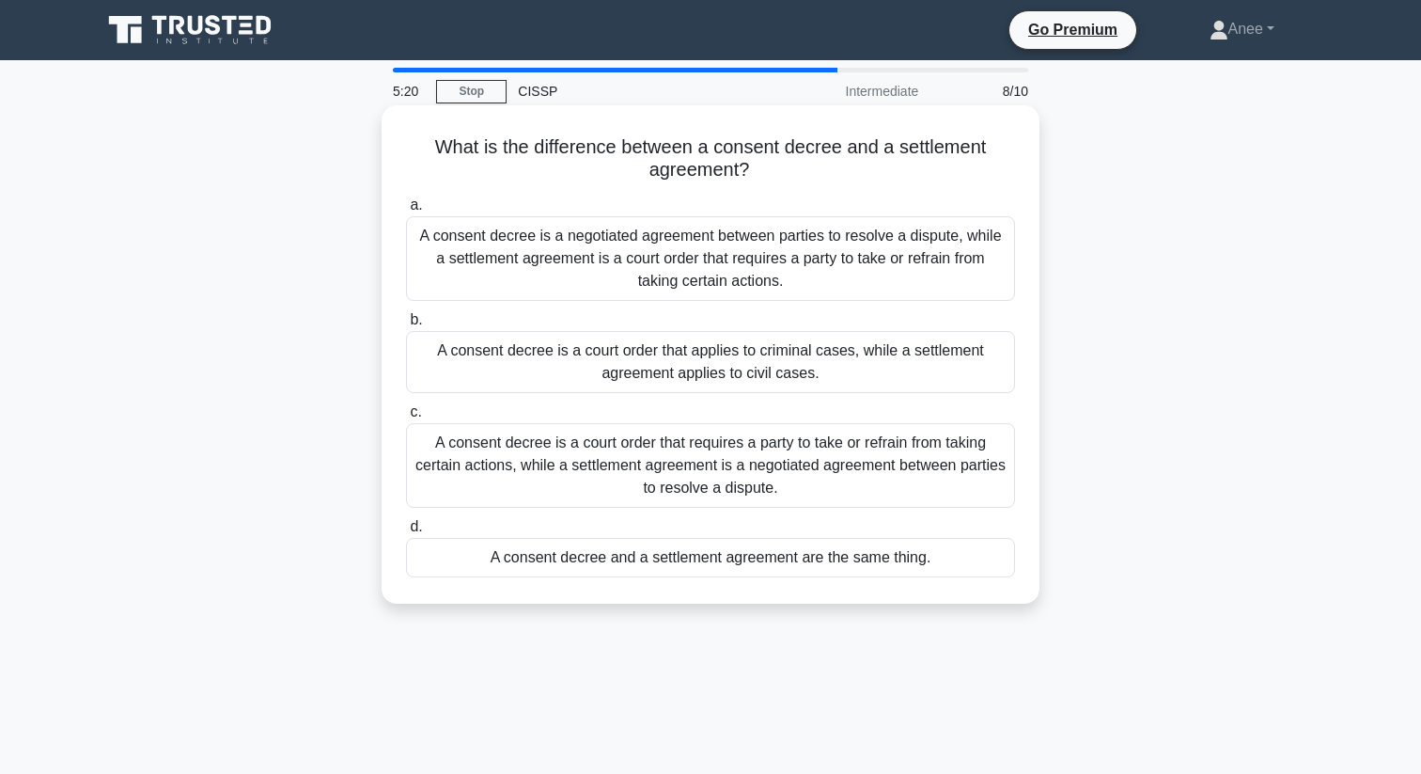
click at [687, 470] on div "A consent decree is a court order that requires a party to take or refrain from…" at bounding box center [710, 465] width 609 height 85
click at [406, 418] on input "c. A consent decree is a court order that requires a party to take or refrain f…" at bounding box center [406, 412] width 0 height 12
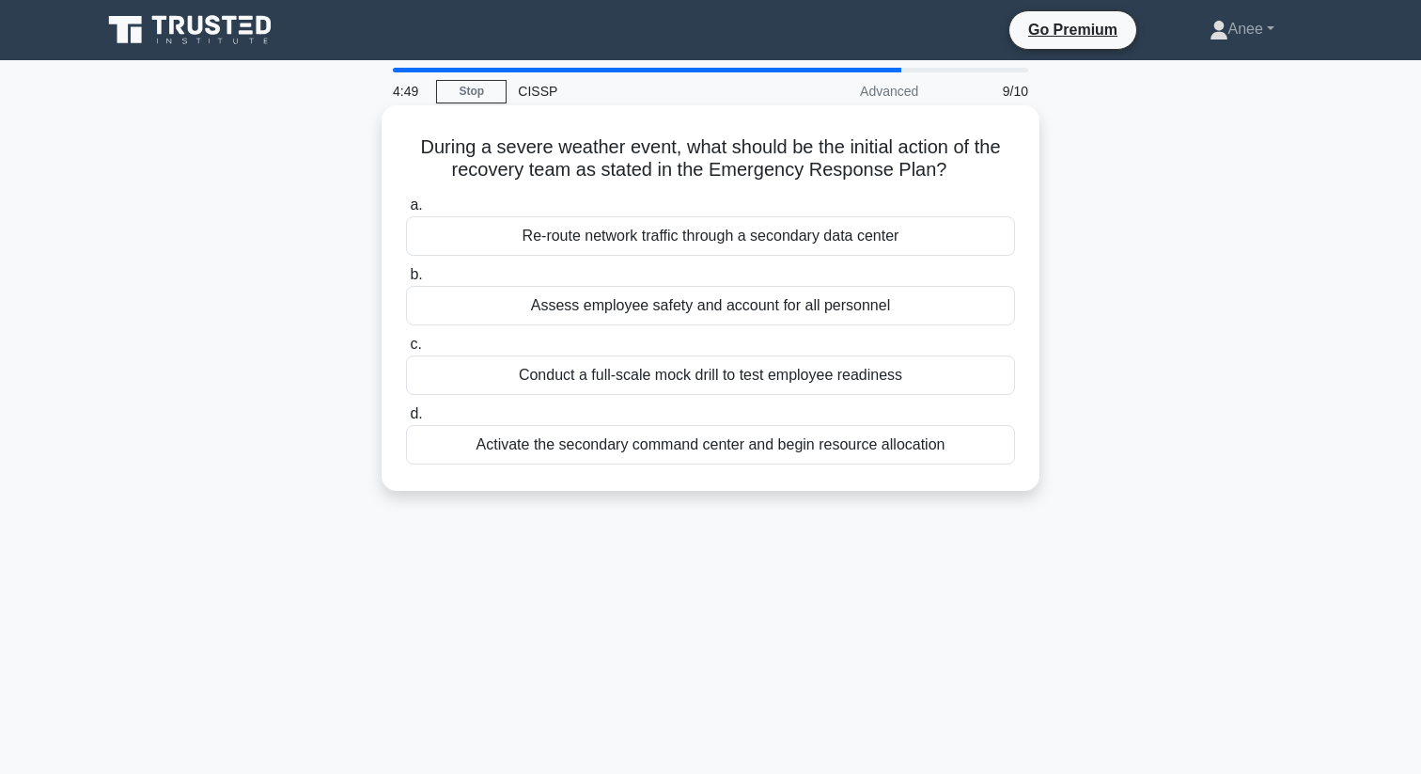
click at [689, 313] on div "Assess employee safety and account for all personnel" at bounding box center [710, 305] width 609 height 39
click at [406, 281] on input "b. Assess employee safety and account for all personnel" at bounding box center [406, 275] width 0 height 12
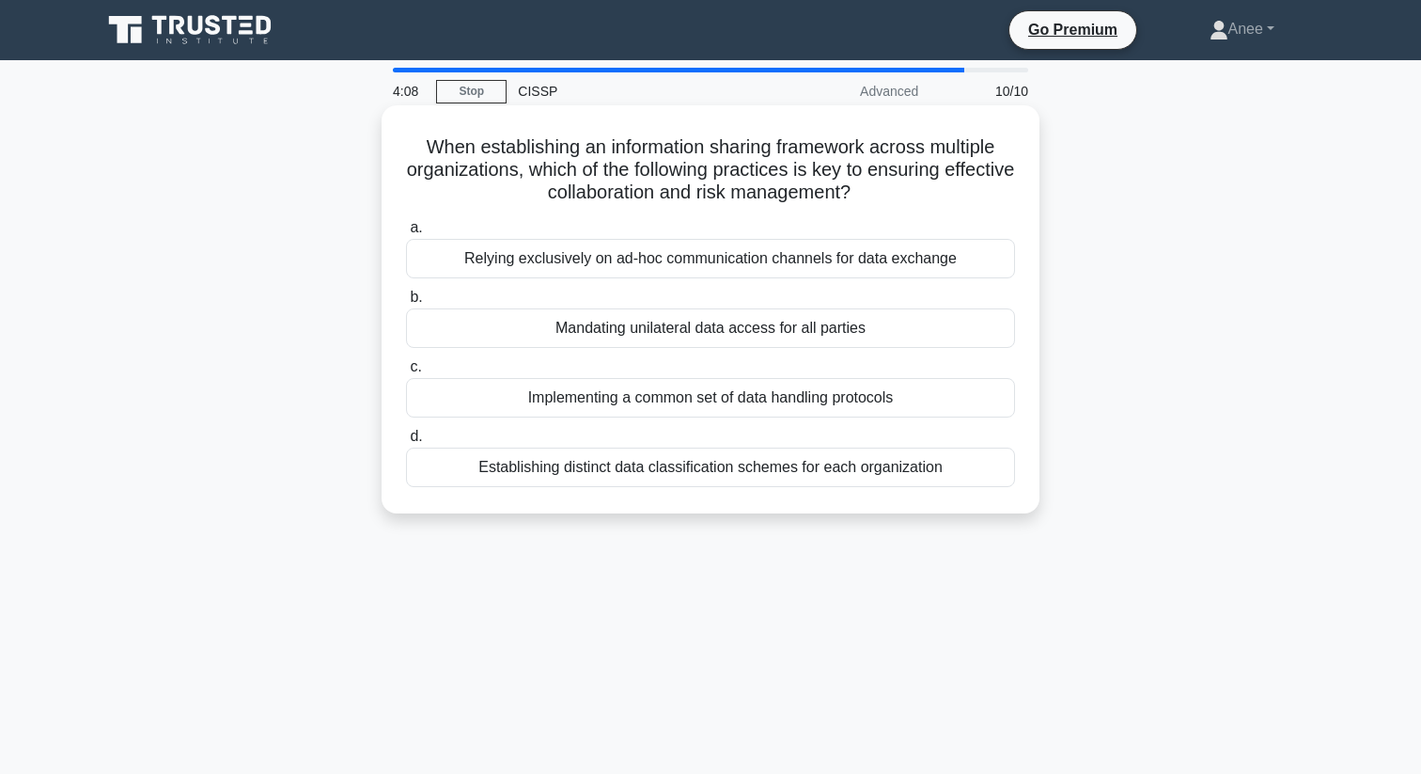
click at [784, 470] on div "Establishing distinct data classification schemes for each organization" at bounding box center [710, 466] width 609 height 39
click at [406, 443] on input "d. Establishing distinct data classification schemes for each organization" at bounding box center [406, 436] width 0 height 12
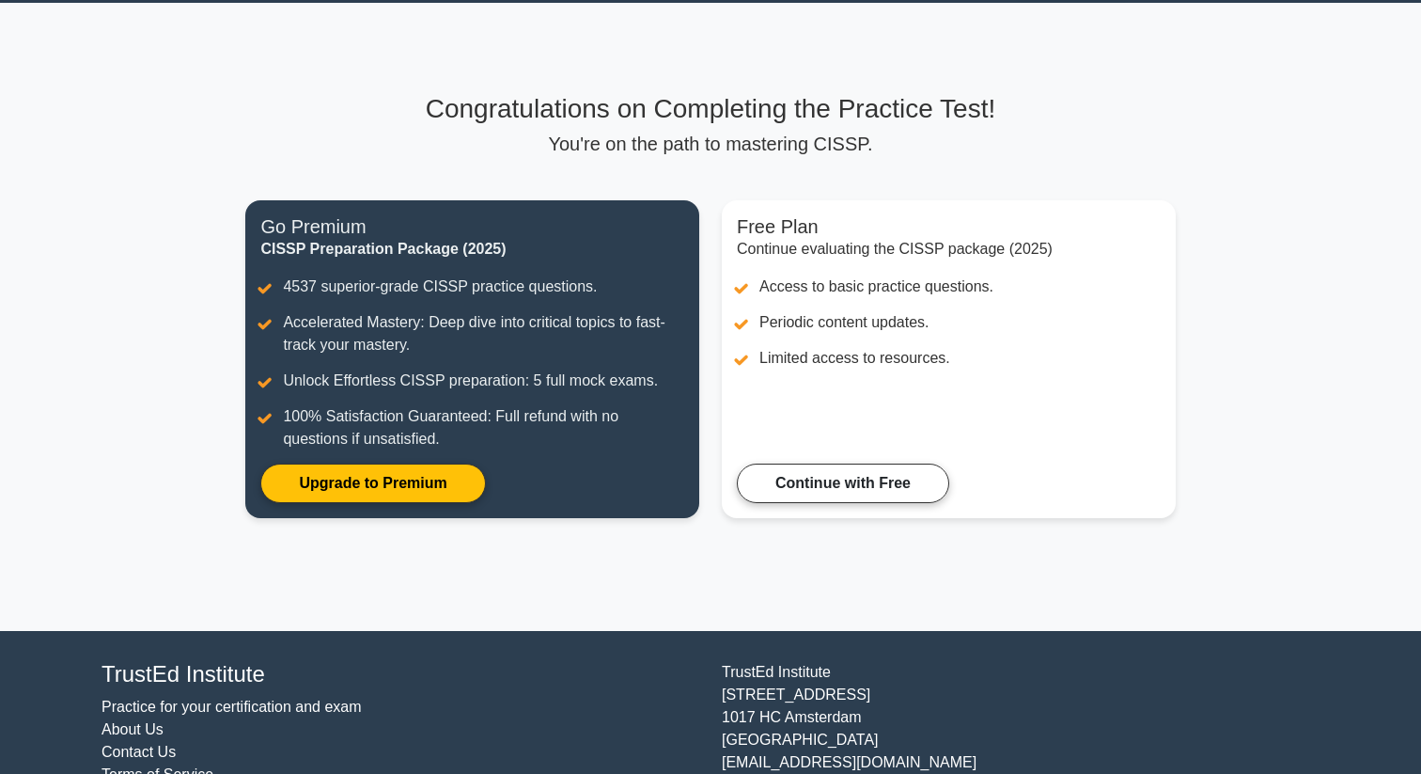
scroll to position [122, 0]
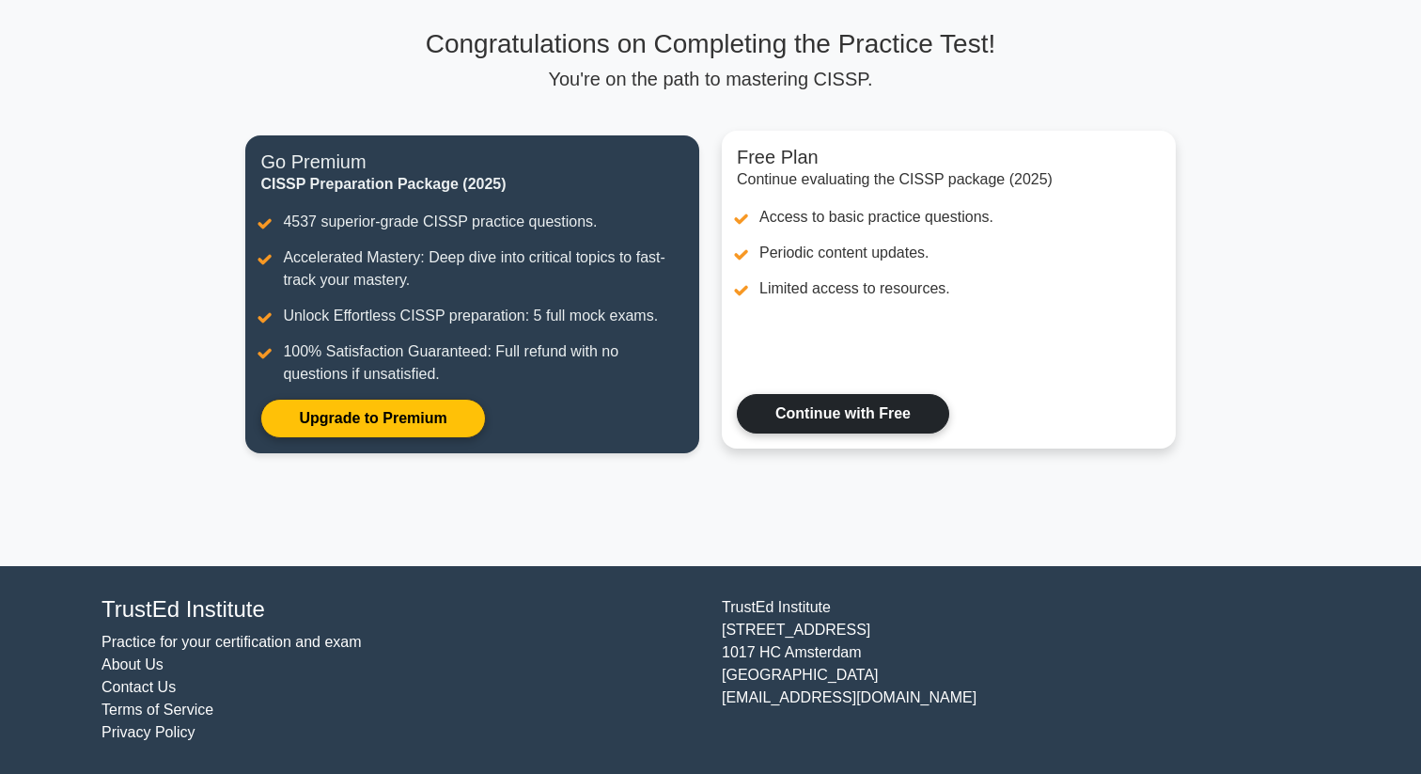
click at [833, 410] on link "Continue with Free" at bounding box center [843, 413] width 212 height 39
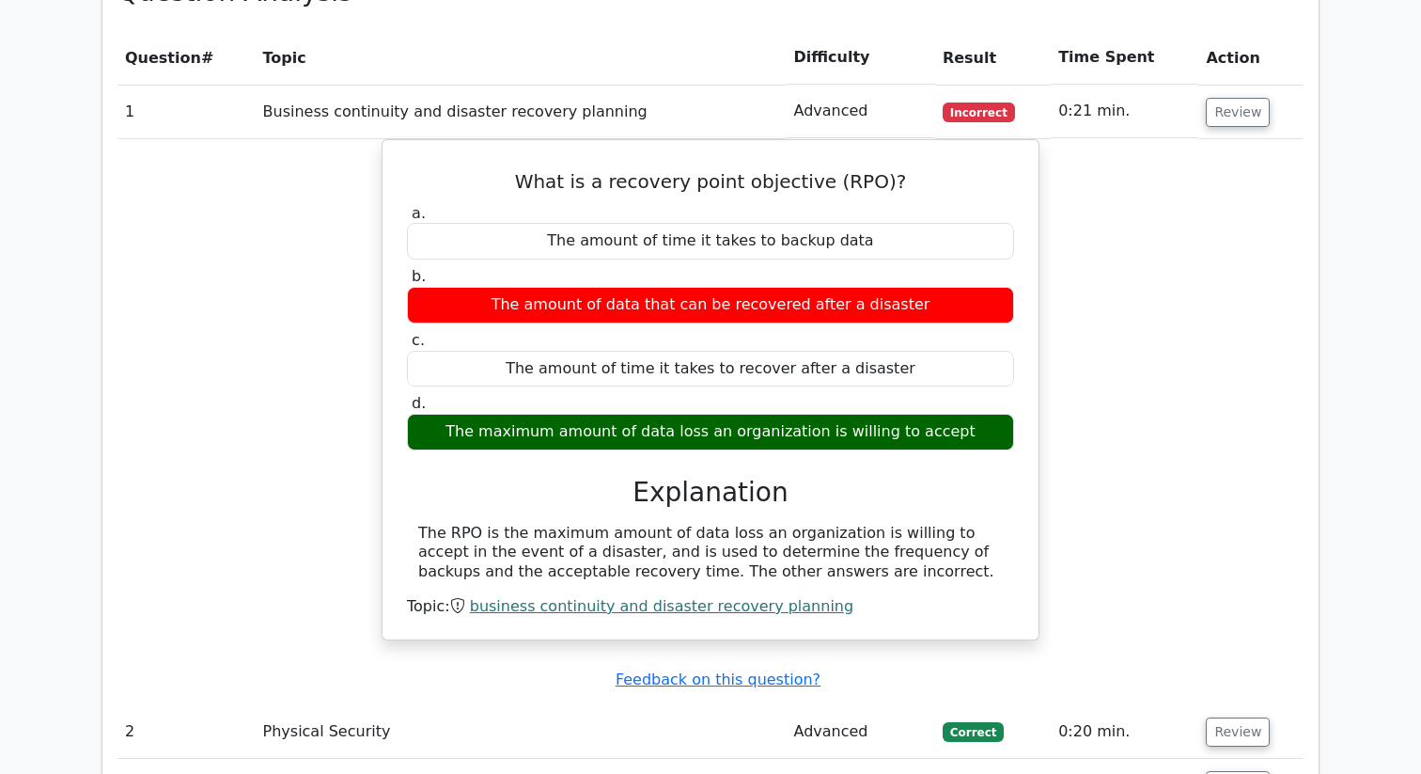
scroll to position [1588, 0]
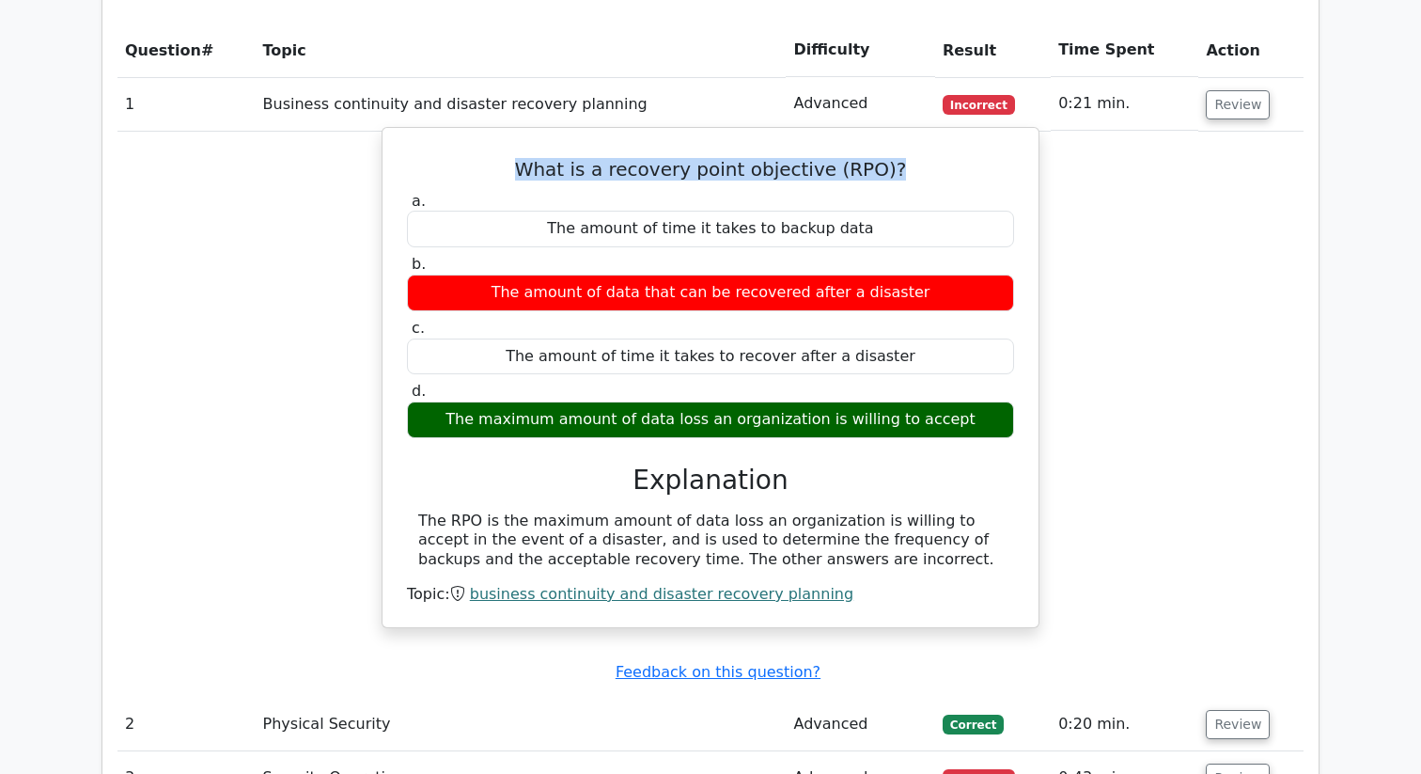
drag, startPoint x: 539, startPoint y: 124, endPoint x: 893, endPoint y: 126, distance: 354.3
click at [893, 158] on h5 "What is a recovery point objective (RPO)?" at bounding box center [710, 169] width 611 height 23
copy h5 "What is a recovery point objective (RPO)?"
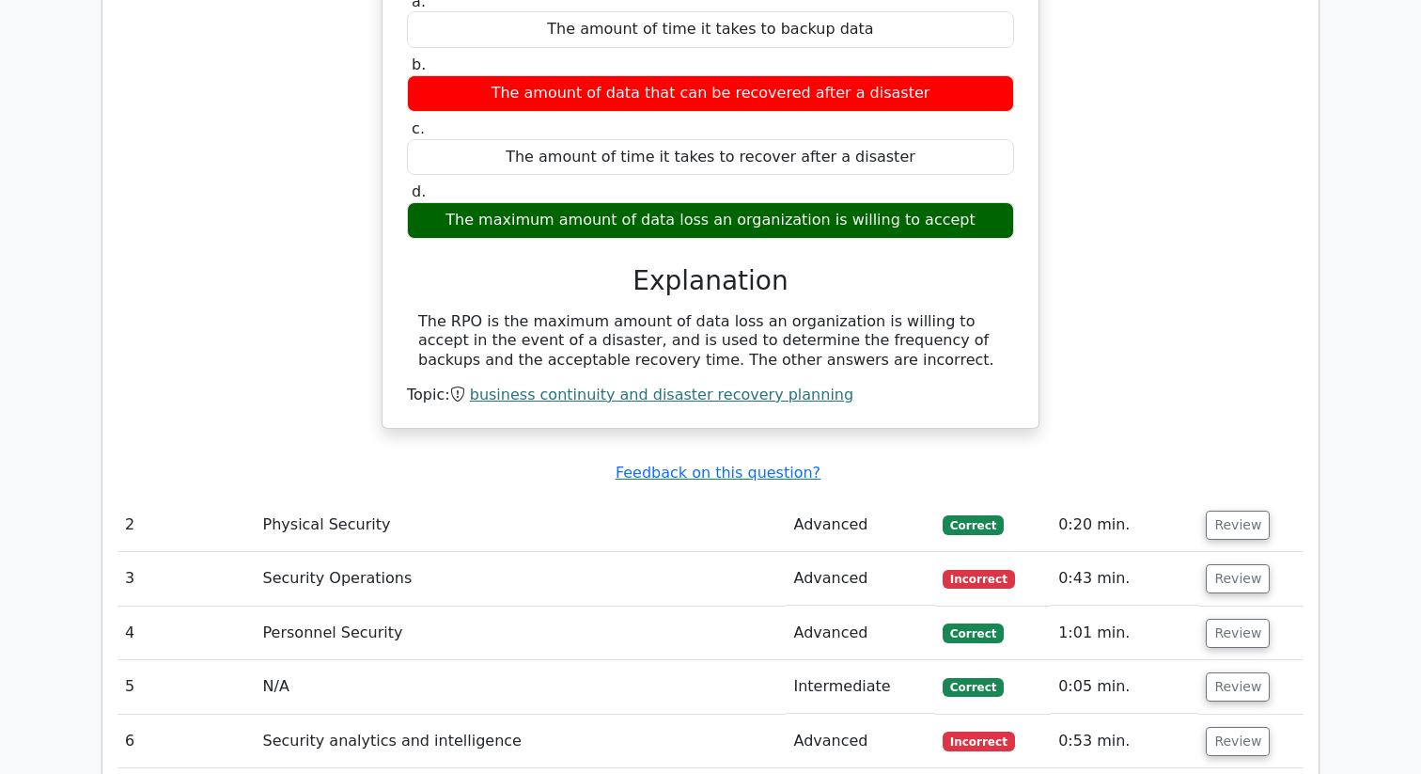
scroll to position [1789, 0]
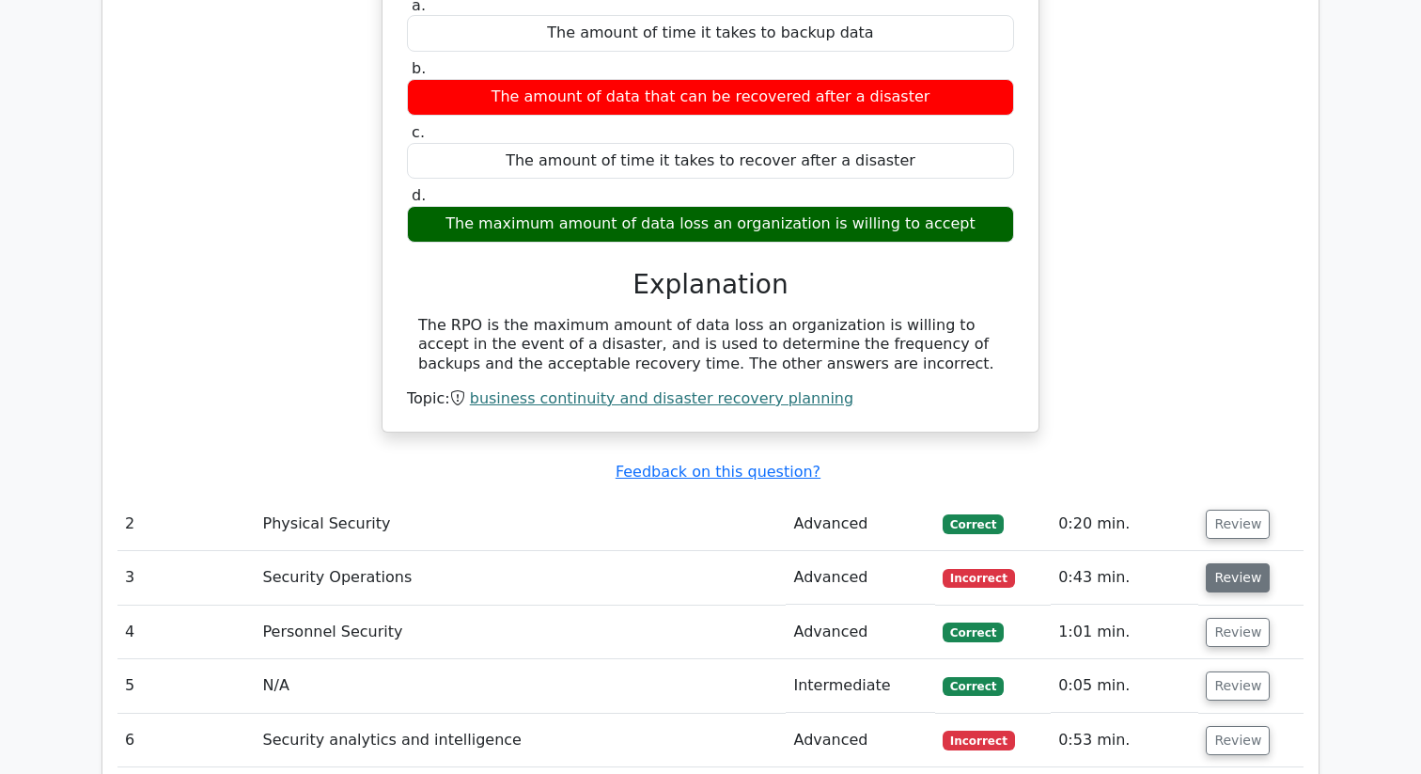
click at [1244, 563] on button "Review" at bounding box center [1238, 577] width 64 height 29
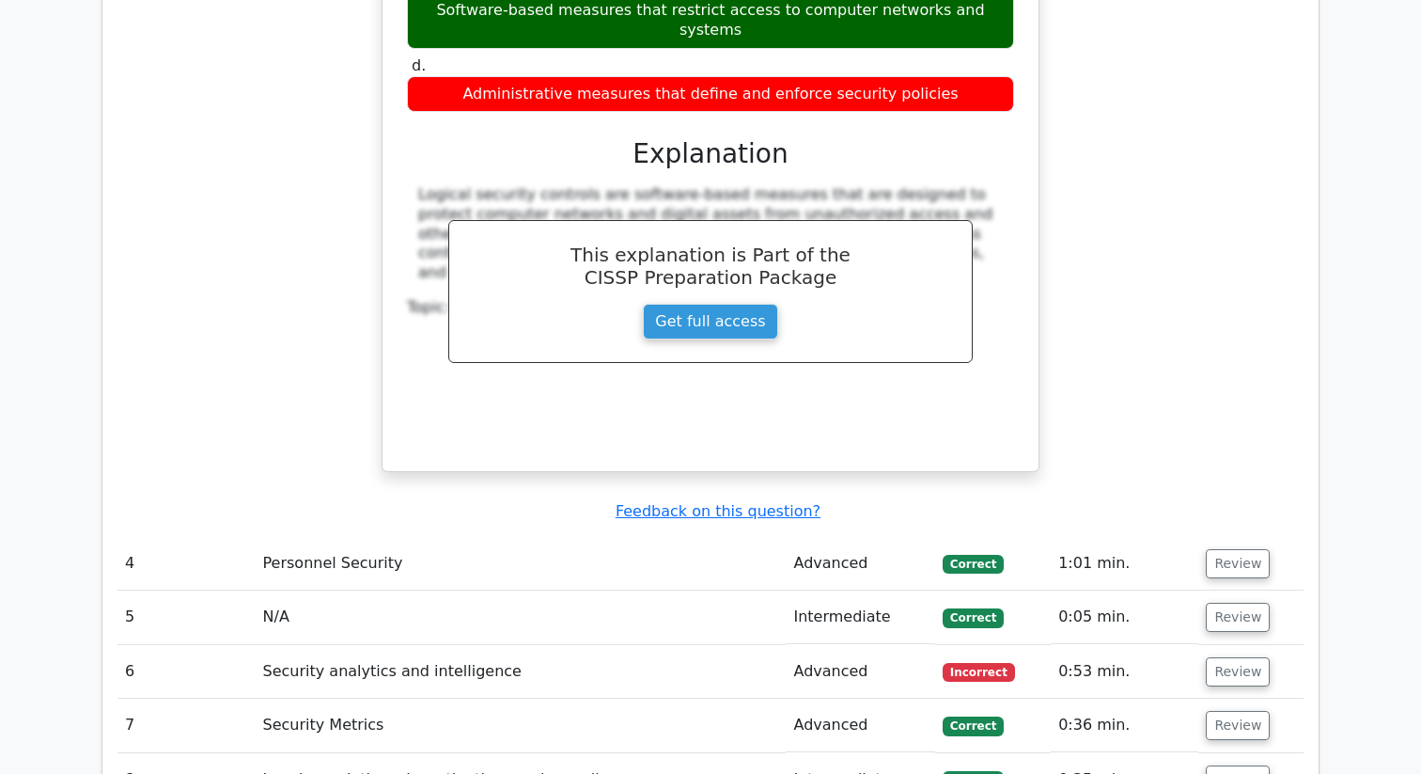
scroll to position [2693, 0]
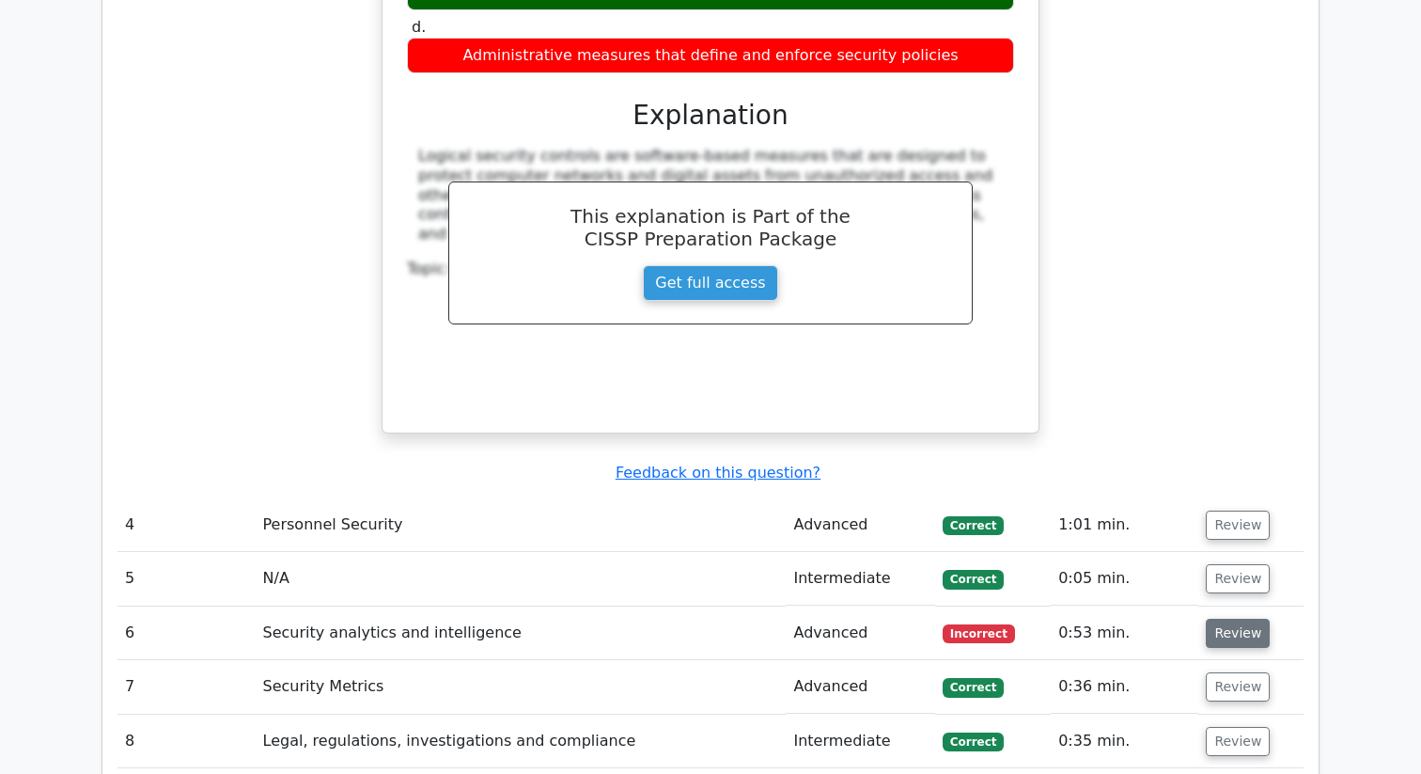
click at [1229, 618] on button "Review" at bounding box center [1238, 632] width 64 height 29
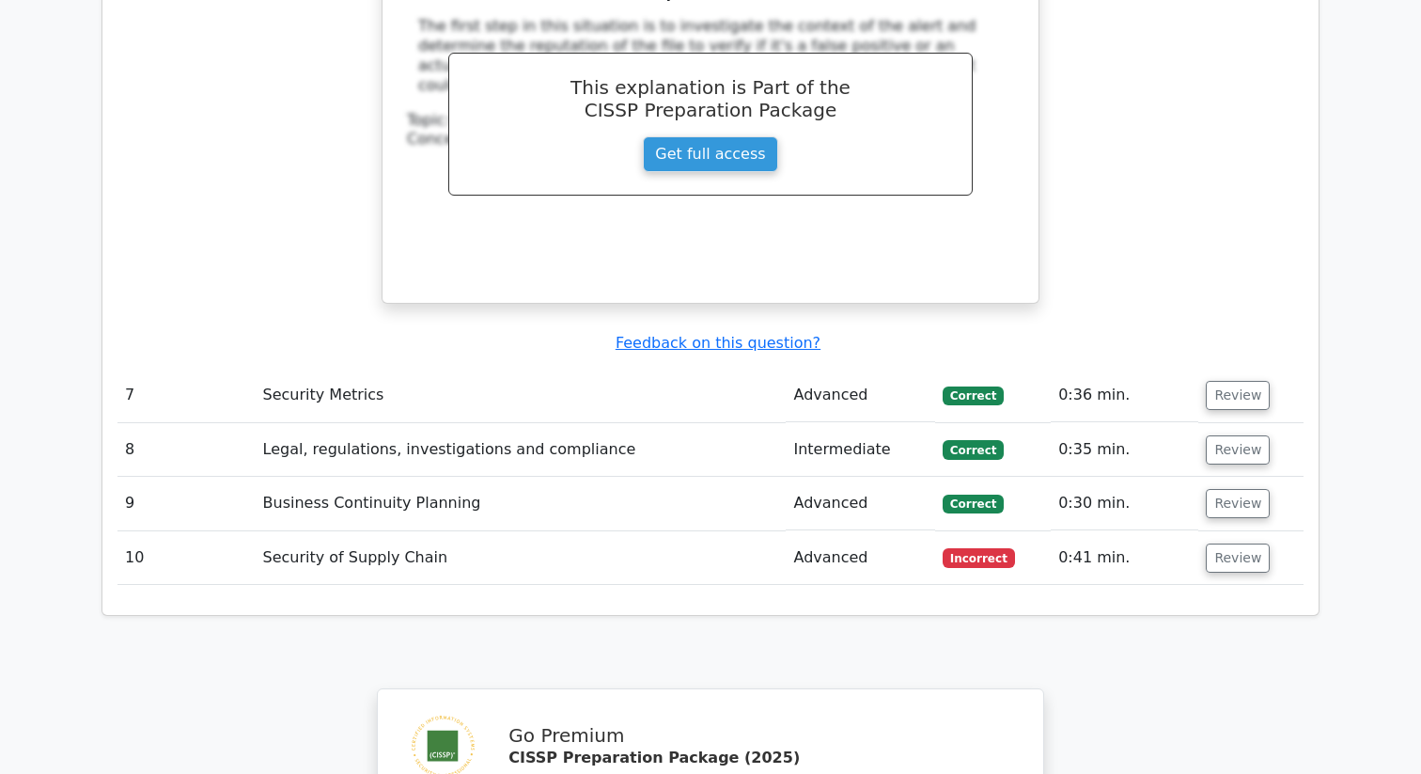
scroll to position [3791, 0]
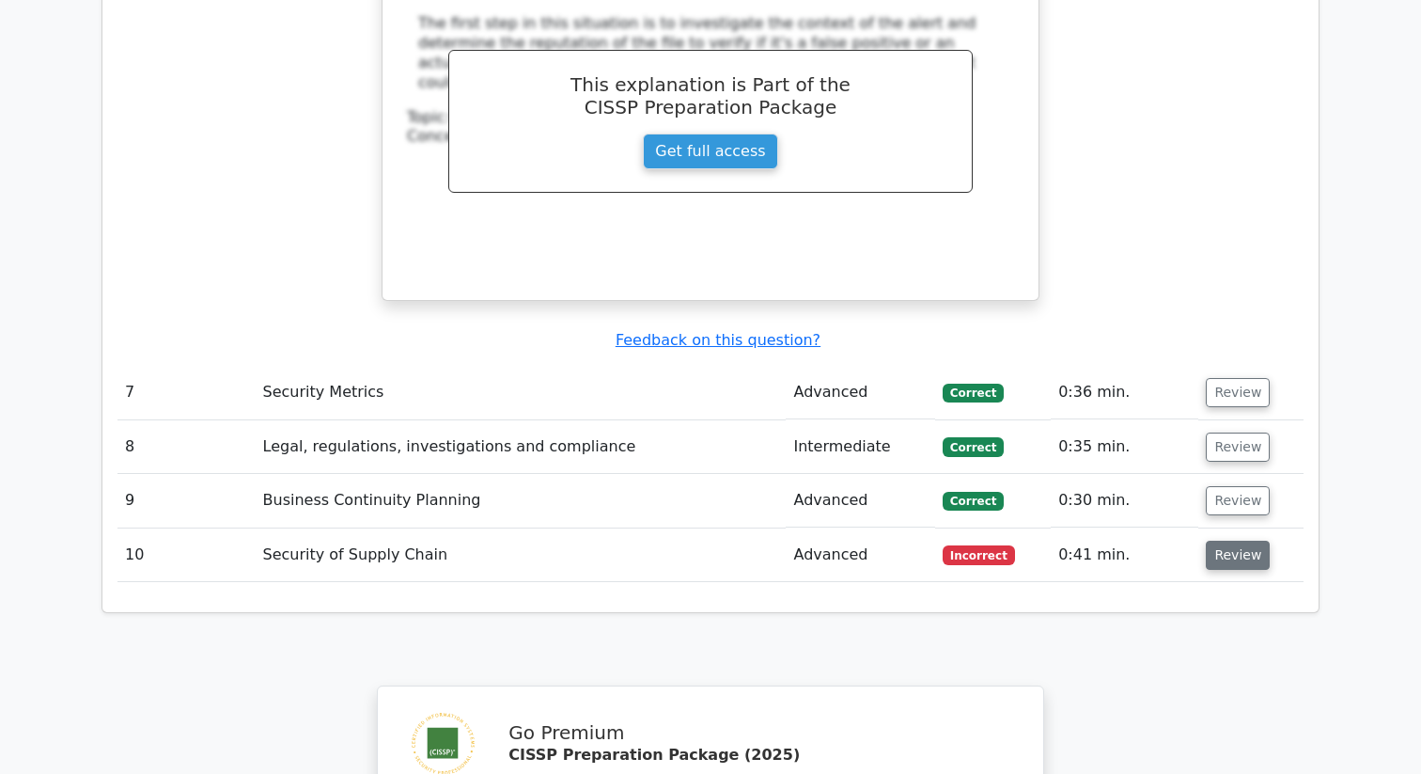
click at [1243, 540] on button "Review" at bounding box center [1238, 554] width 64 height 29
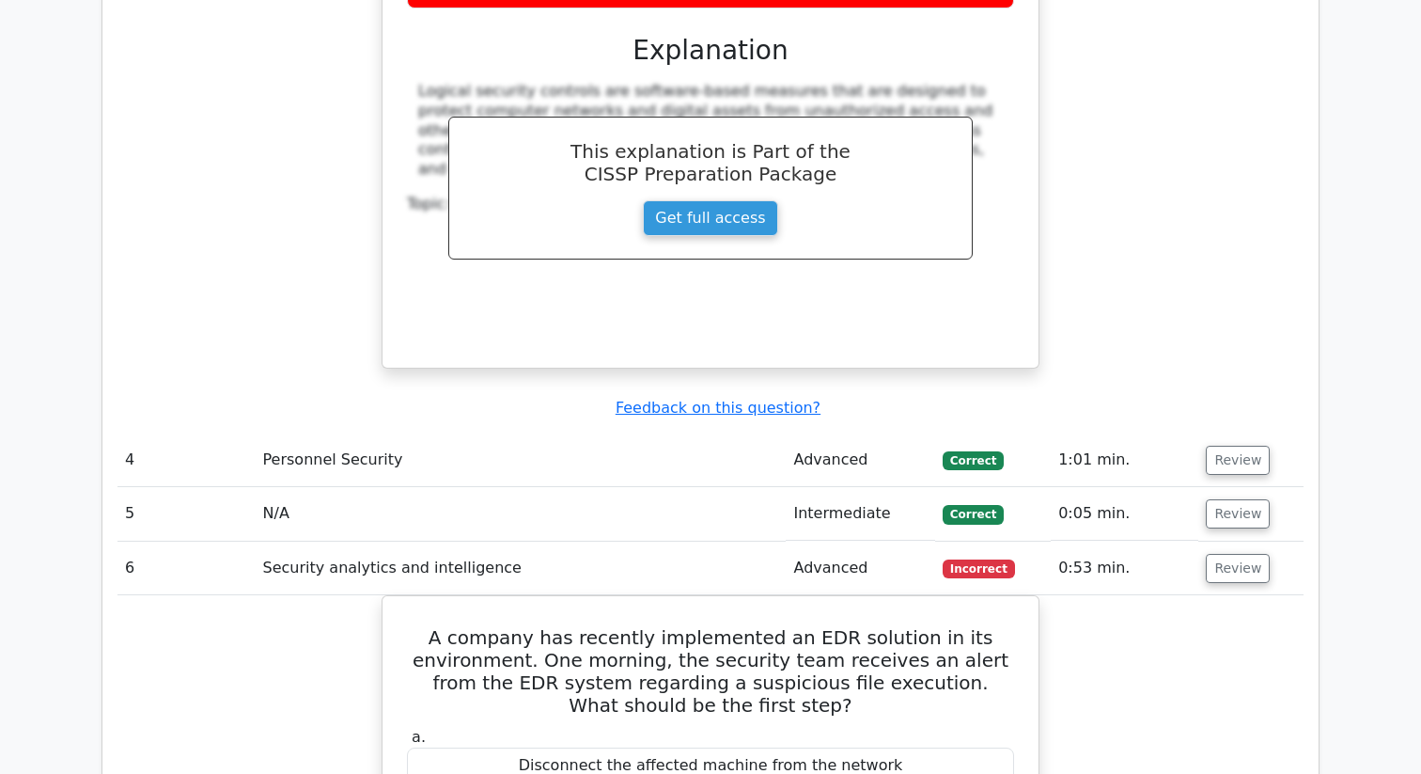
scroll to position [2980, 0]
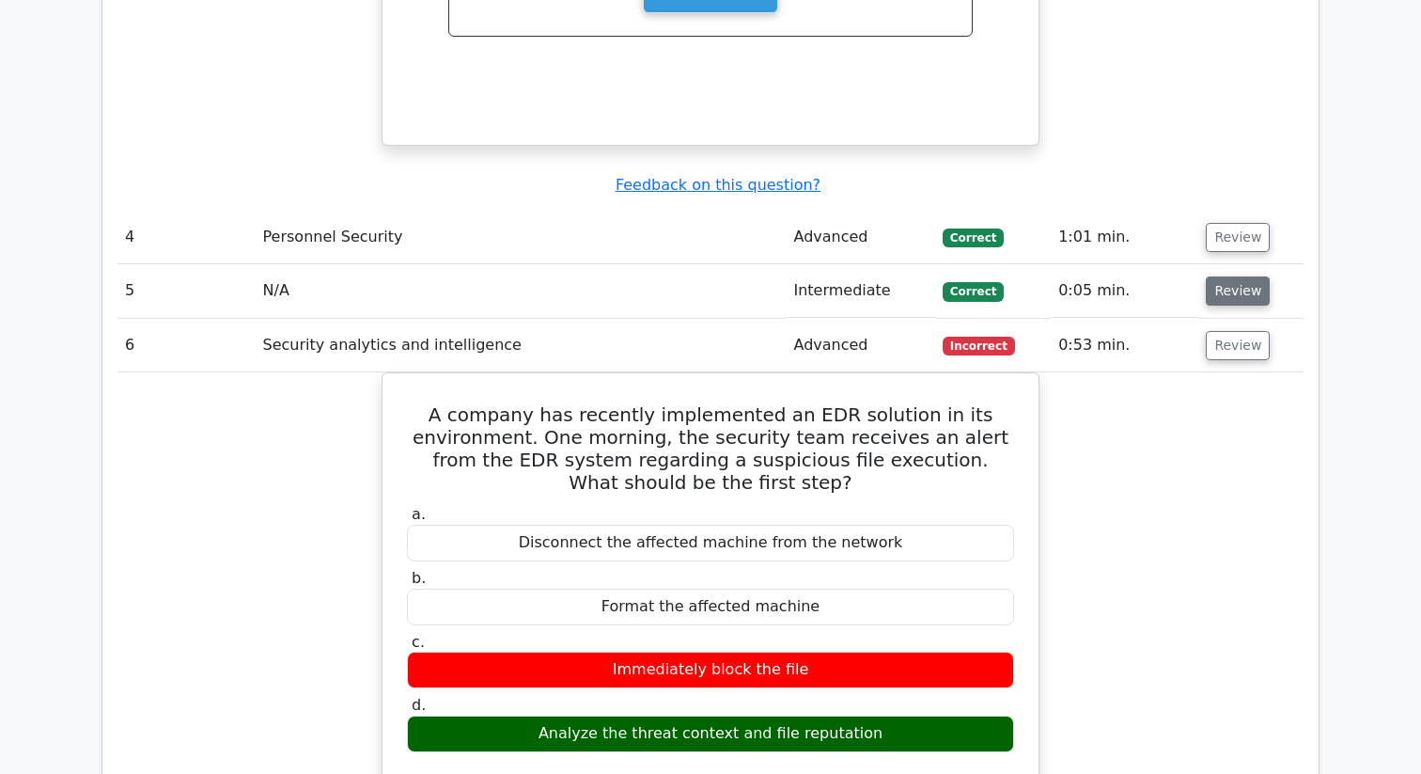
click at [1243, 276] on button "Review" at bounding box center [1238, 290] width 64 height 29
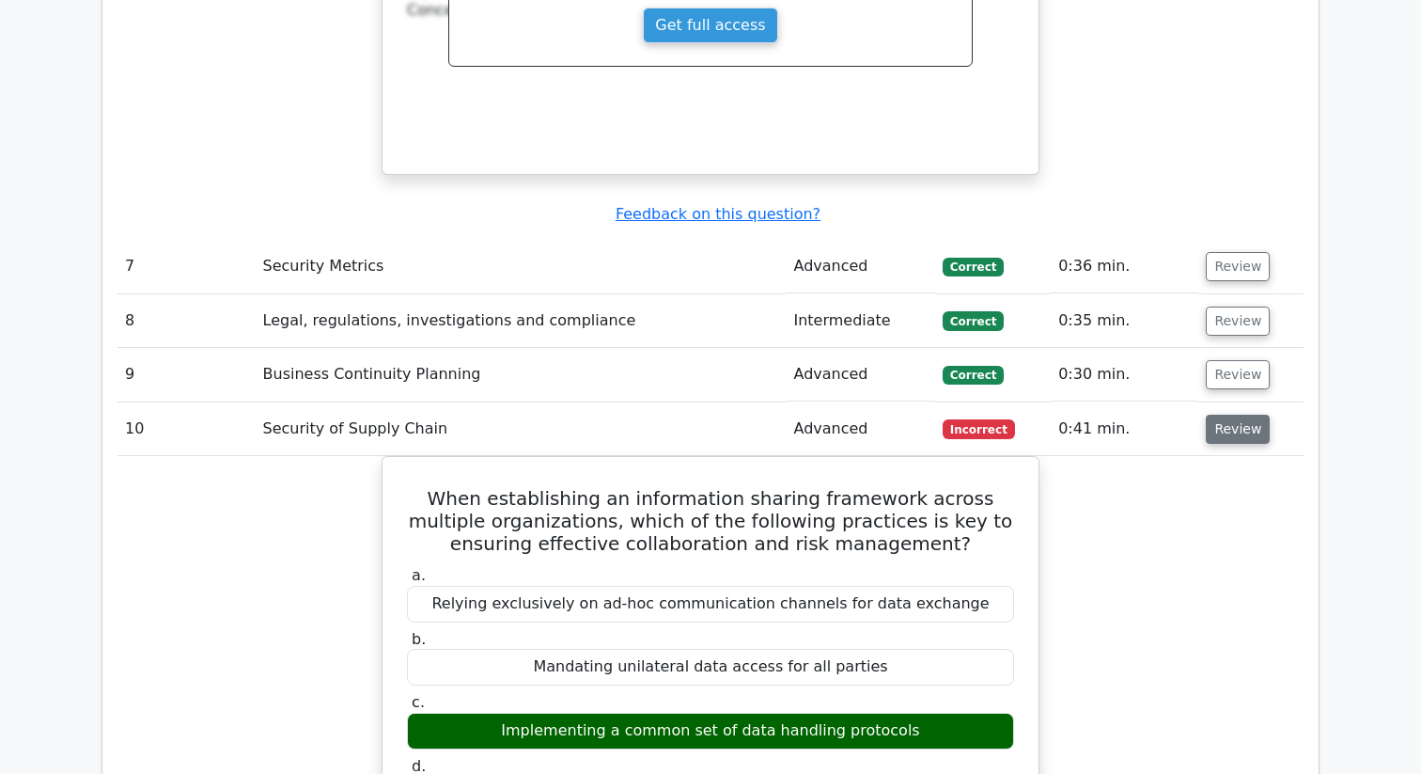
scroll to position [4478, 0]
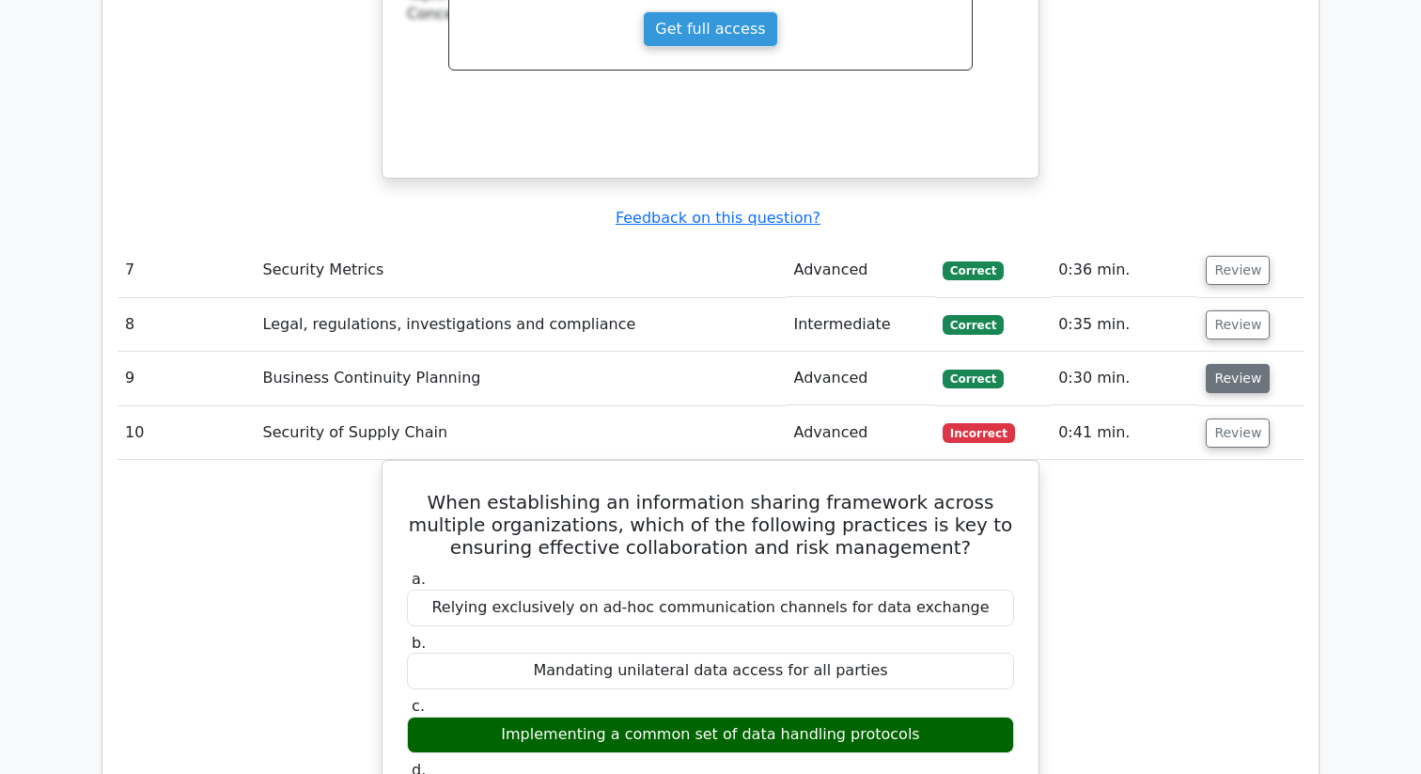
click at [1240, 364] on button "Review" at bounding box center [1238, 378] width 64 height 29
